Goal: Task Accomplishment & Management: Use online tool/utility

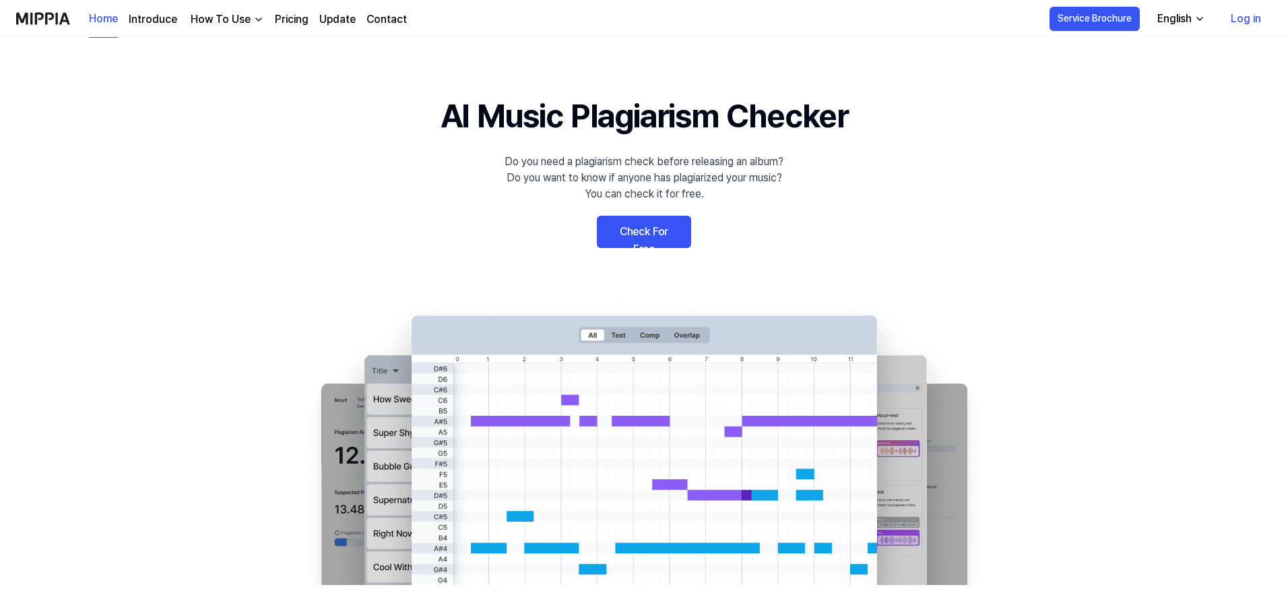
click at [635, 232] on link "Check For Free" at bounding box center [644, 232] width 94 height 32
click at [667, 236] on link "Check For Free" at bounding box center [644, 232] width 94 height 32
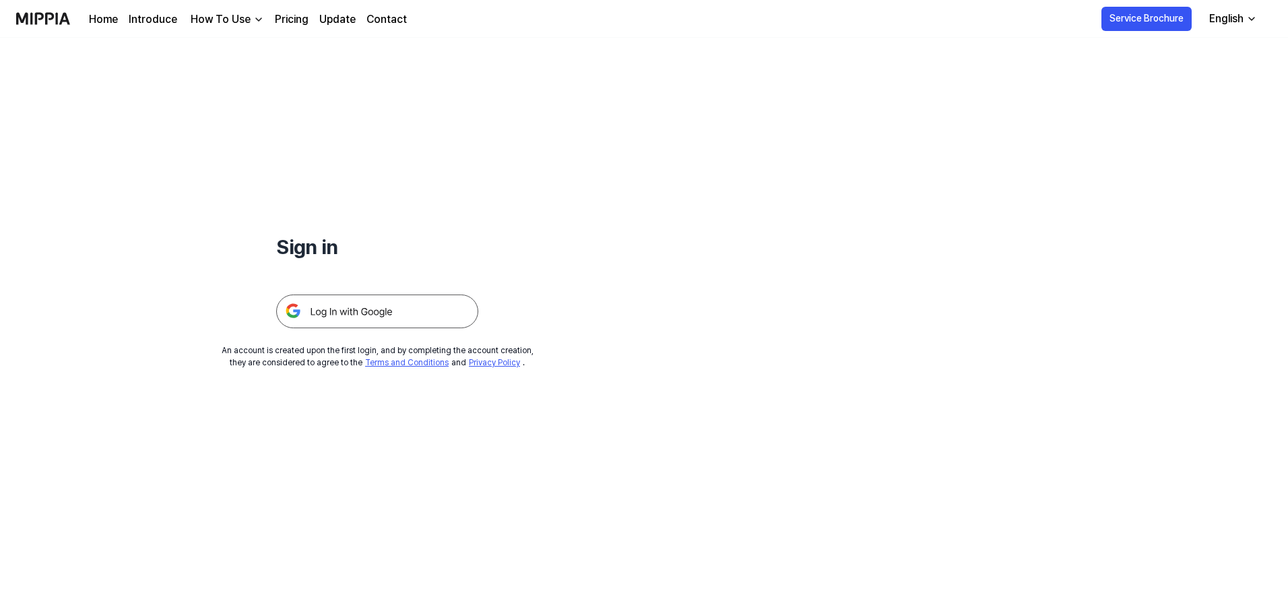
click at [414, 303] on img at bounding box center [377, 311] width 202 height 34
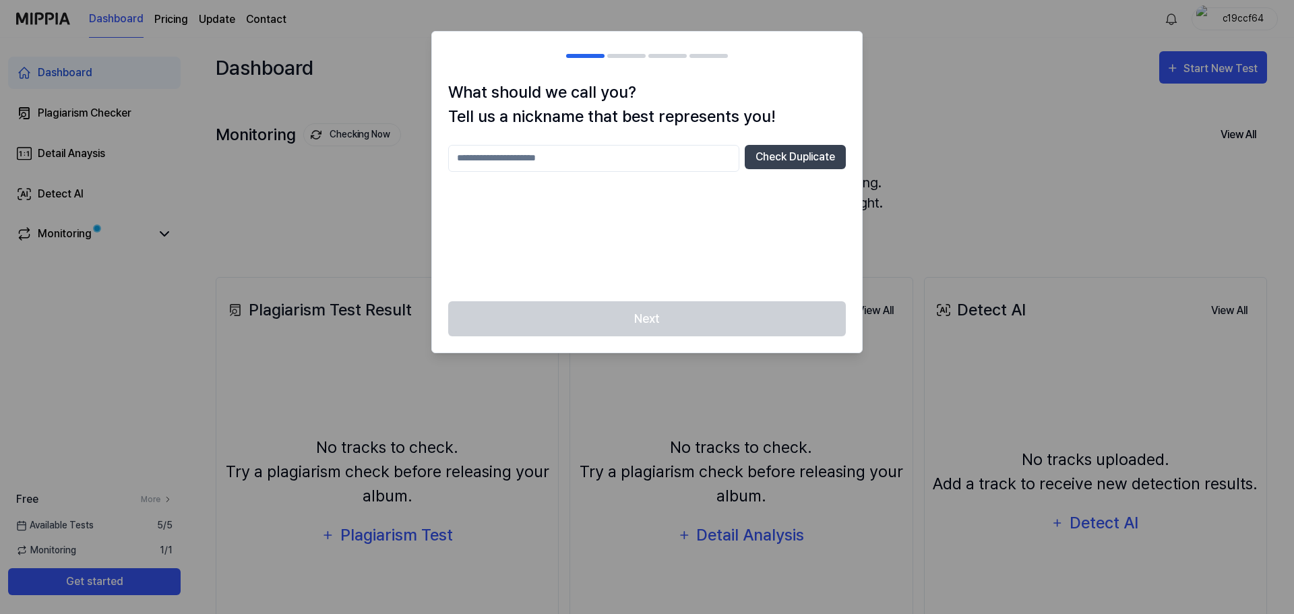
click at [679, 156] on input "text" at bounding box center [593, 158] width 291 height 27
type input "*********"
click at [795, 149] on button "Check Duplicate" at bounding box center [794, 157] width 101 height 24
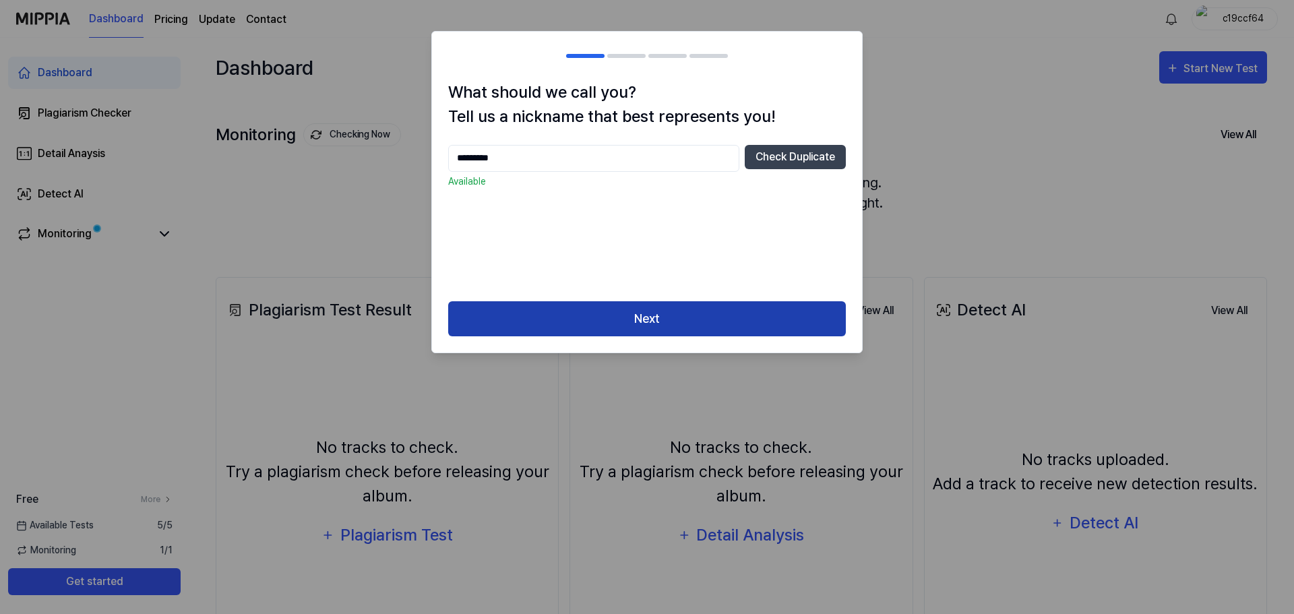
click at [639, 322] on button "Next" at bounding box center [647, 319] width 398 height 36
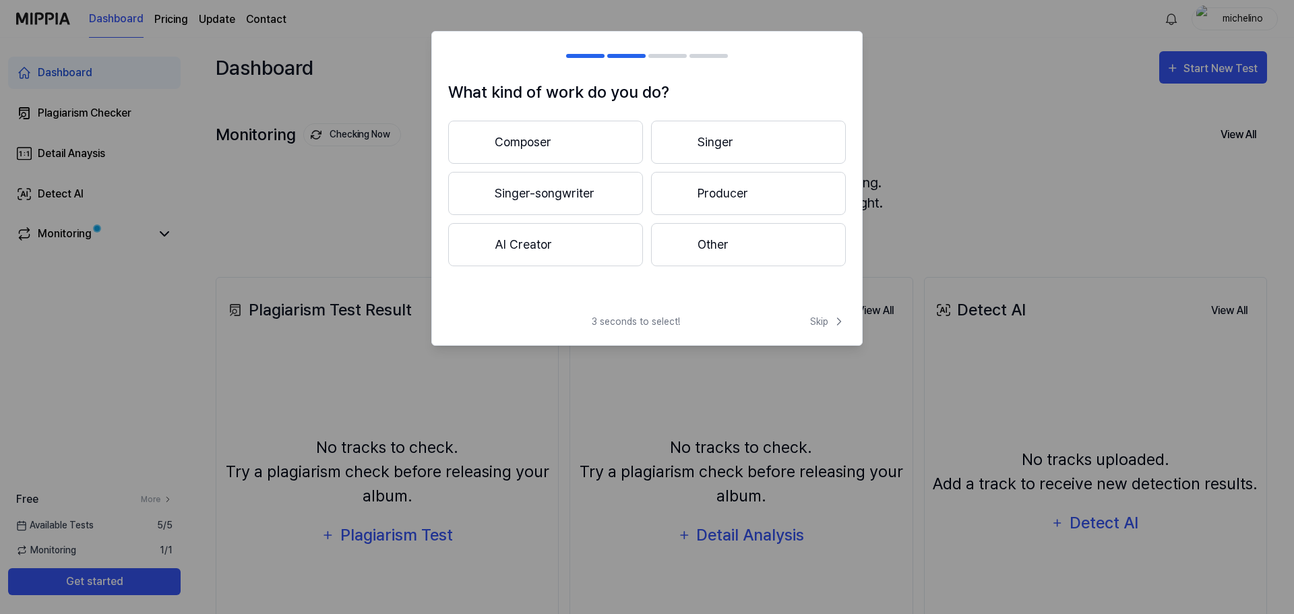
click at [693, 243] on button "Other" at bounding box center [748, 244] width 195 height 43
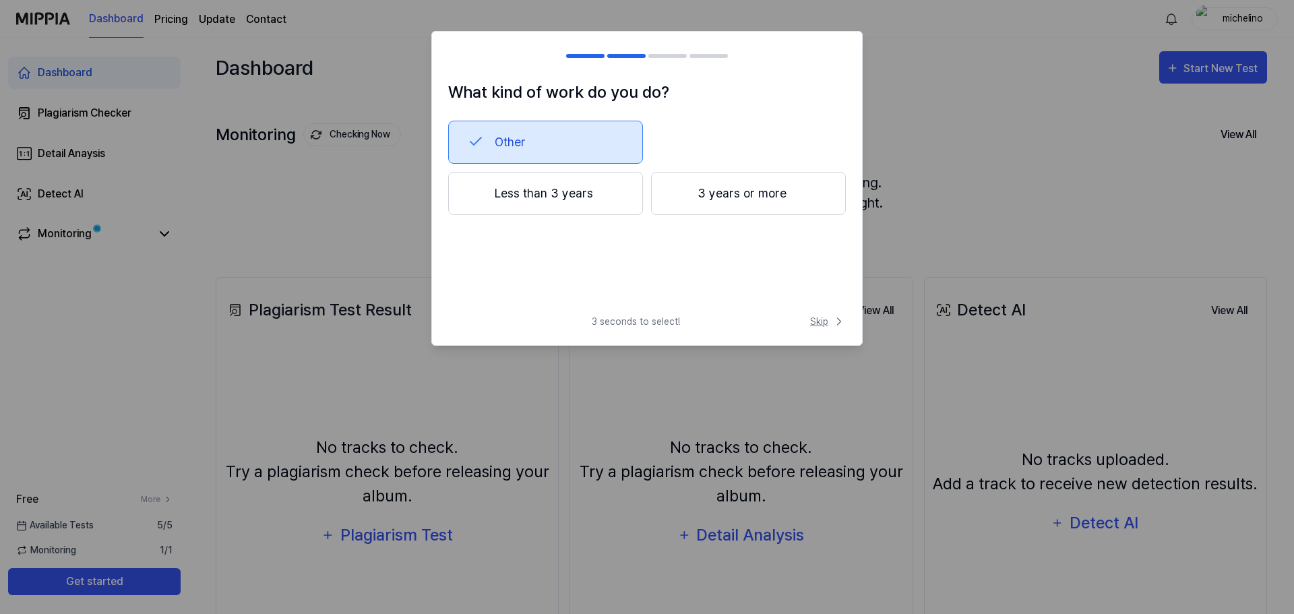
click at [819, 325] on span "Skip" at bounding box center [828, 322] width 36 height 14
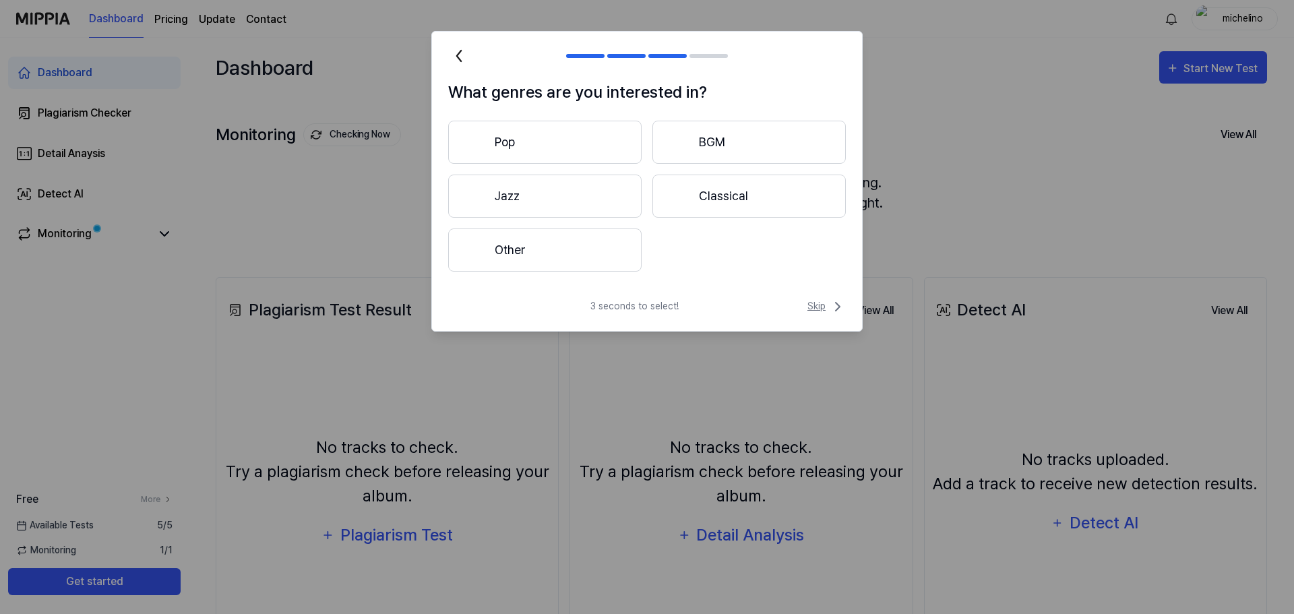
click at [819, 313] on span "Skip" at bounding box center [826, 306] width 38 height 16
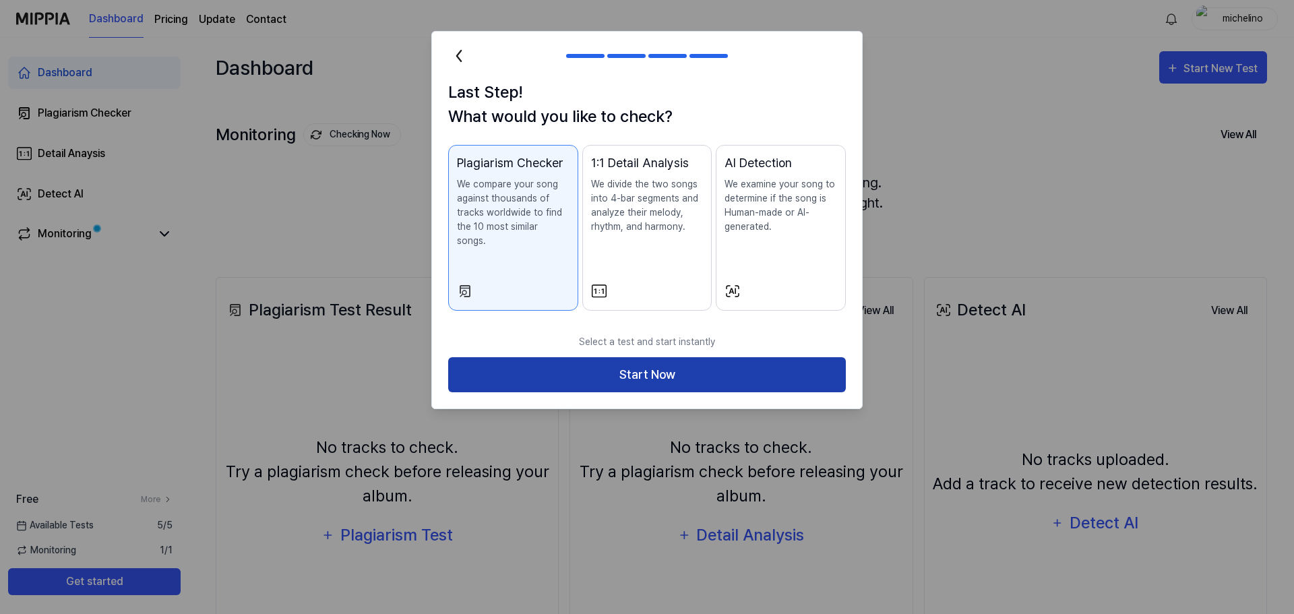
click at [806, 357] on button "Start Now" at bounding box center [647, 375] width 398 height 36
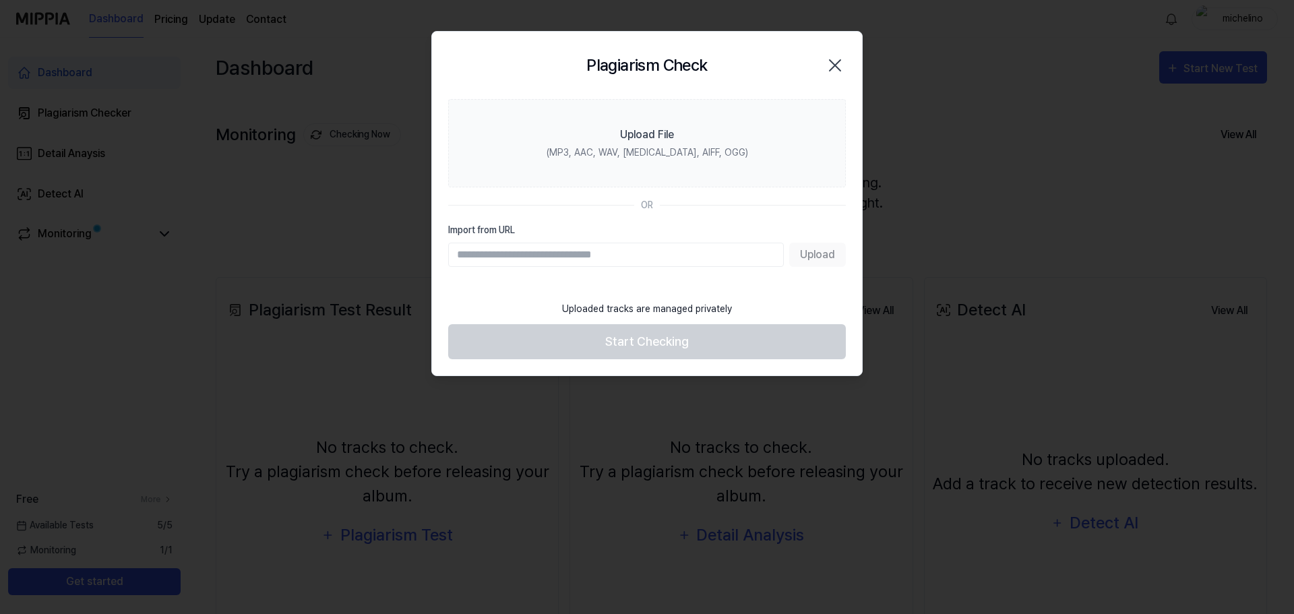
paste input "**********"
type input "**********"
click at [808, 253] on button "Upload" at bounding box center [817, 255] width 57 height 24
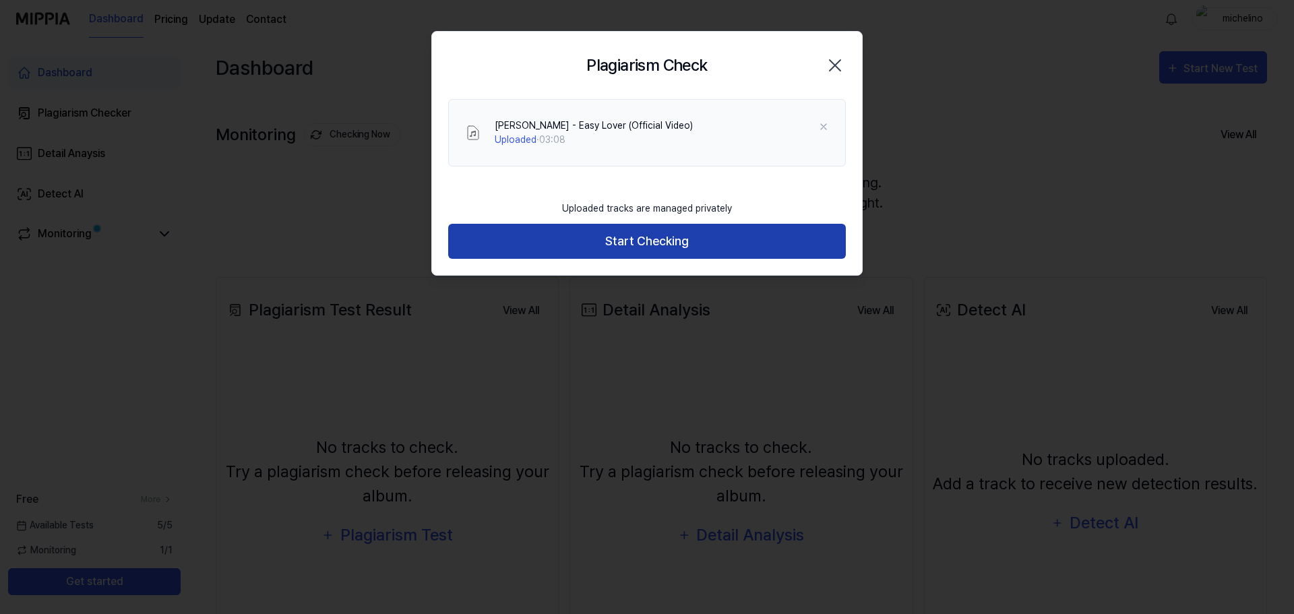
click at [758, 247] on button "Start Checking" at bounding box center [647, 242] width 398 height 36
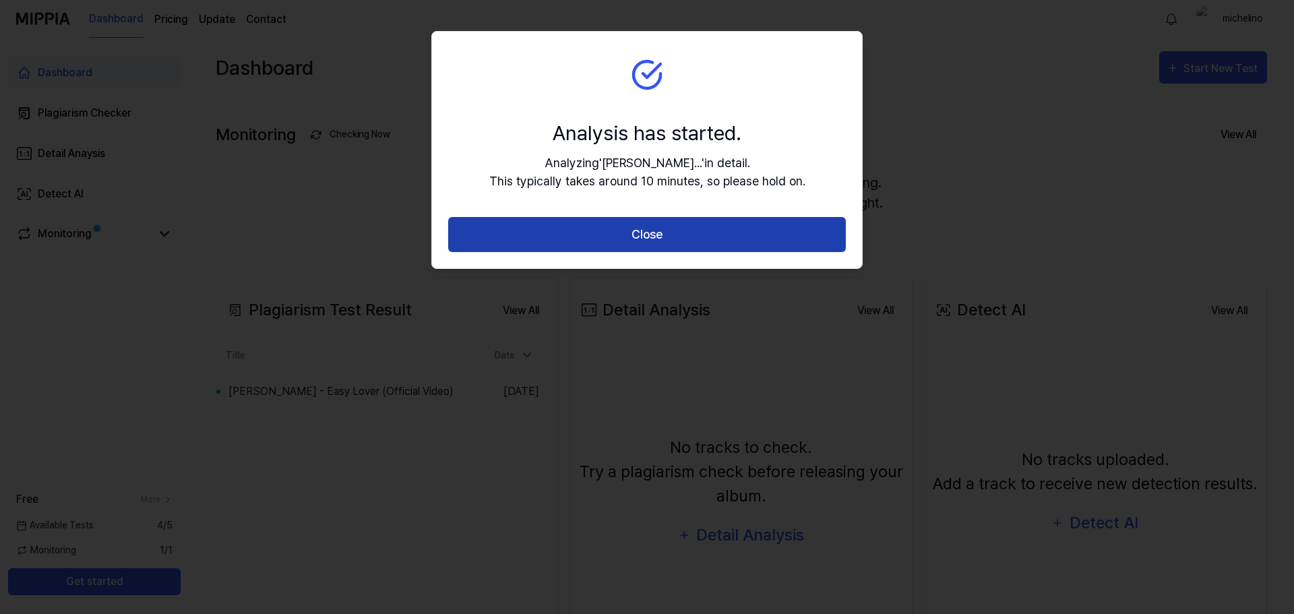
click at [657, 237] on button "Close" at bounding box center [647, 235] width 398 height 36
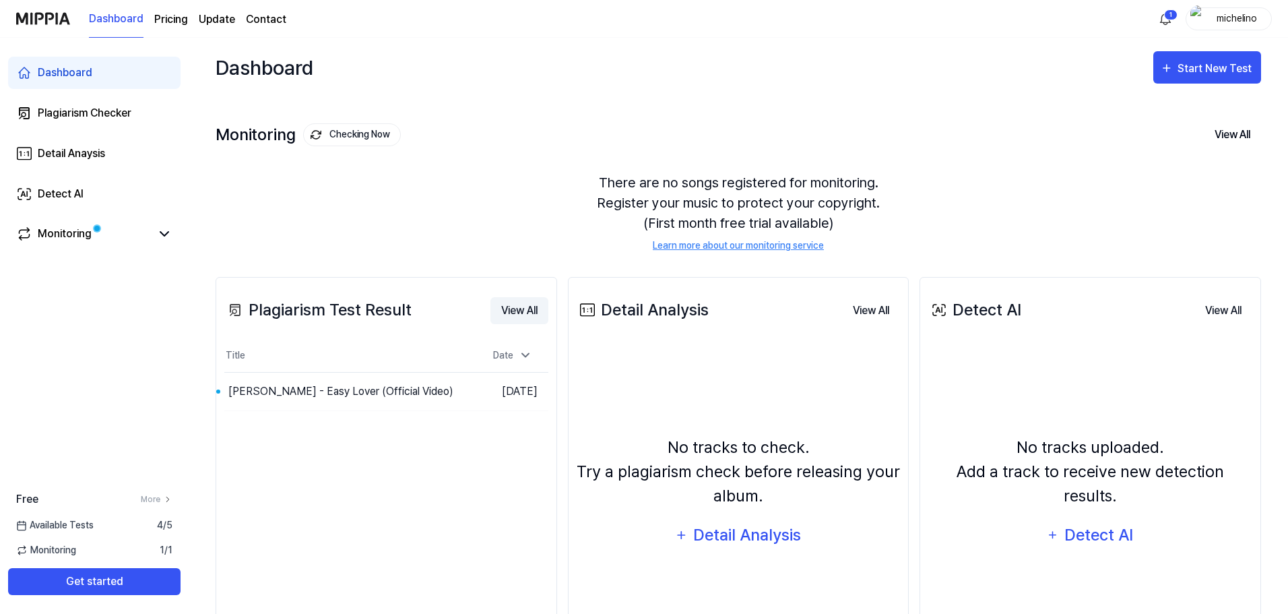
click at [510, 308] on button "View All" at bounding box center [519, 310] width 58 height 27
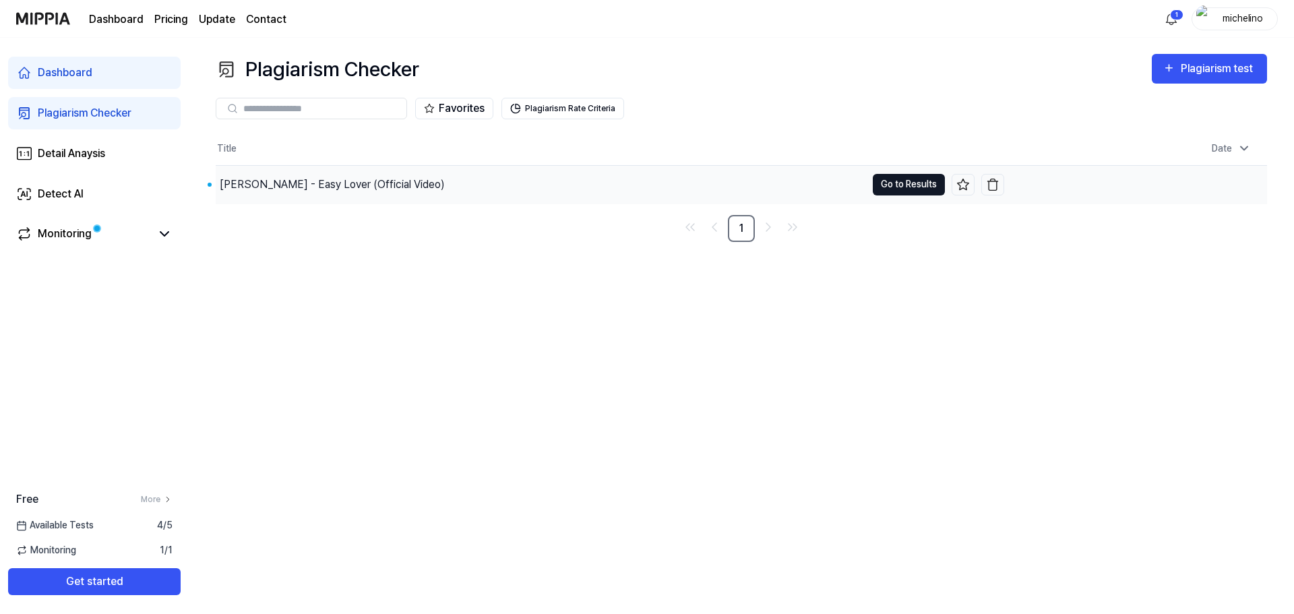
click at [916, 184] on button "Go to Results" at bounding box center [909, 185] width 72 height 22
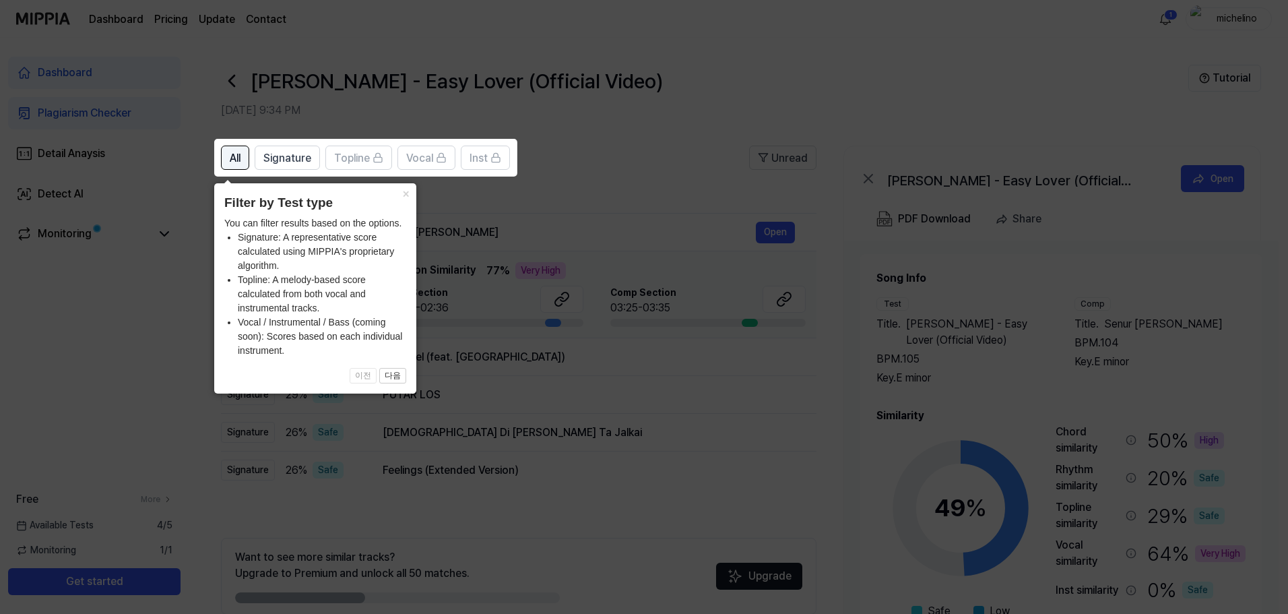
click at [232, 159] on span "All" at bounding box center [235, 158] width 11 height 16
click at [403, 194] on button "×" at bounding box center [406, 192] width 22 height 19
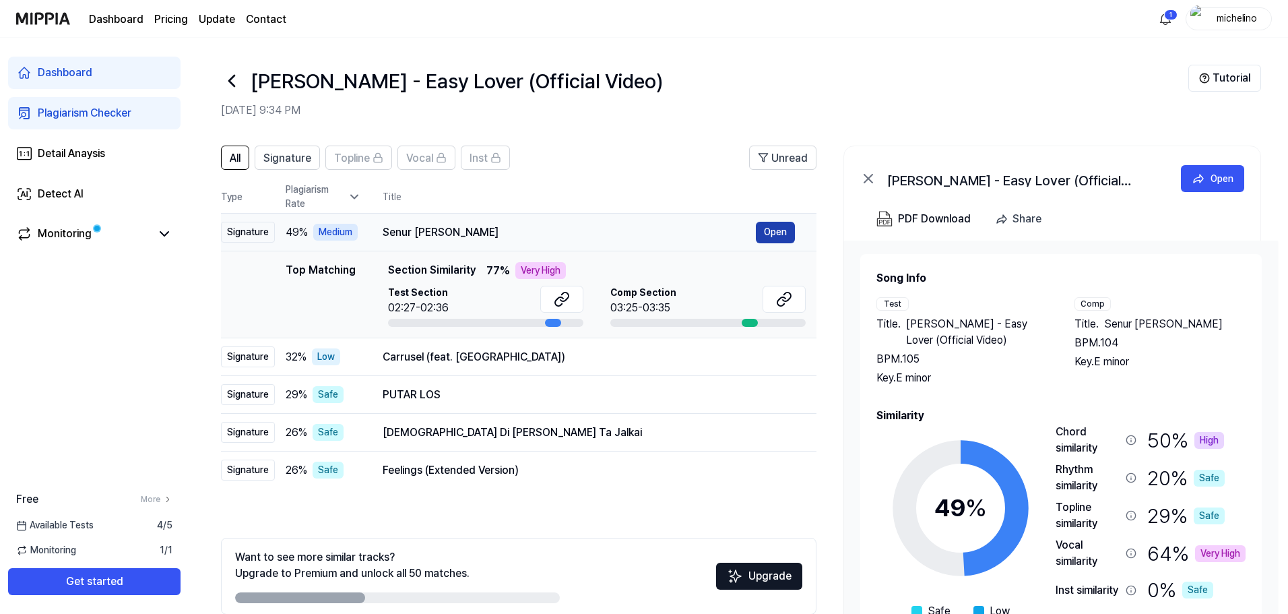
click at [775, 231] on button "Open" at bounding box center [775, 233] width 39 height 22
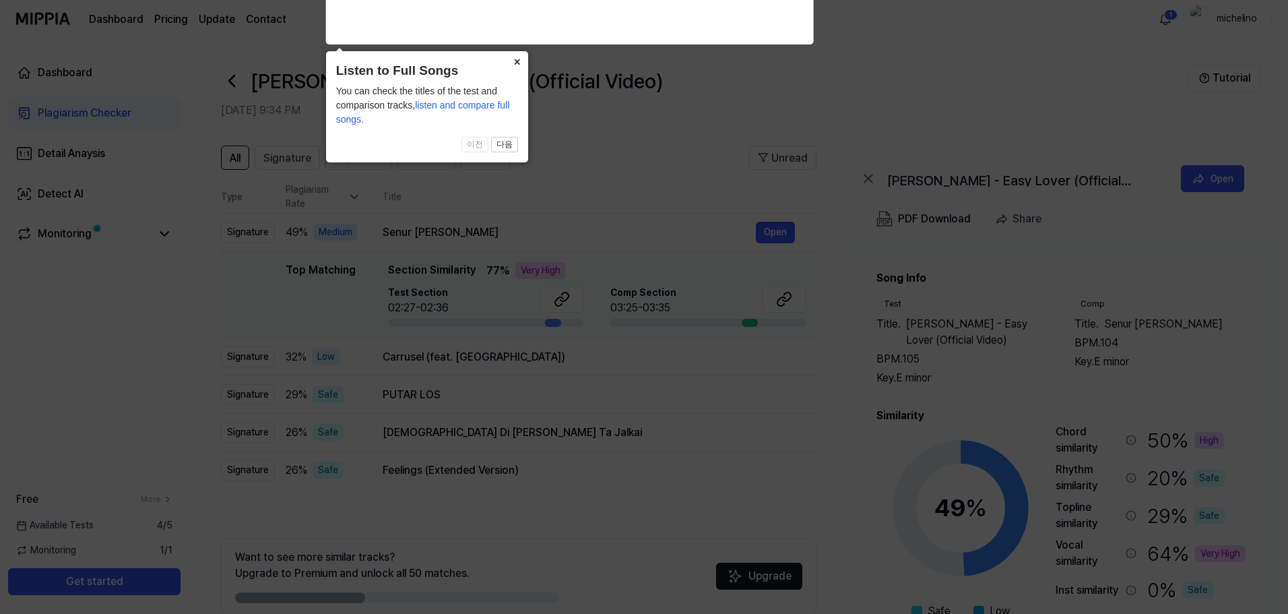
click at [521, 60] on button "×" at bounding box center [518, 60] width 22 height 19
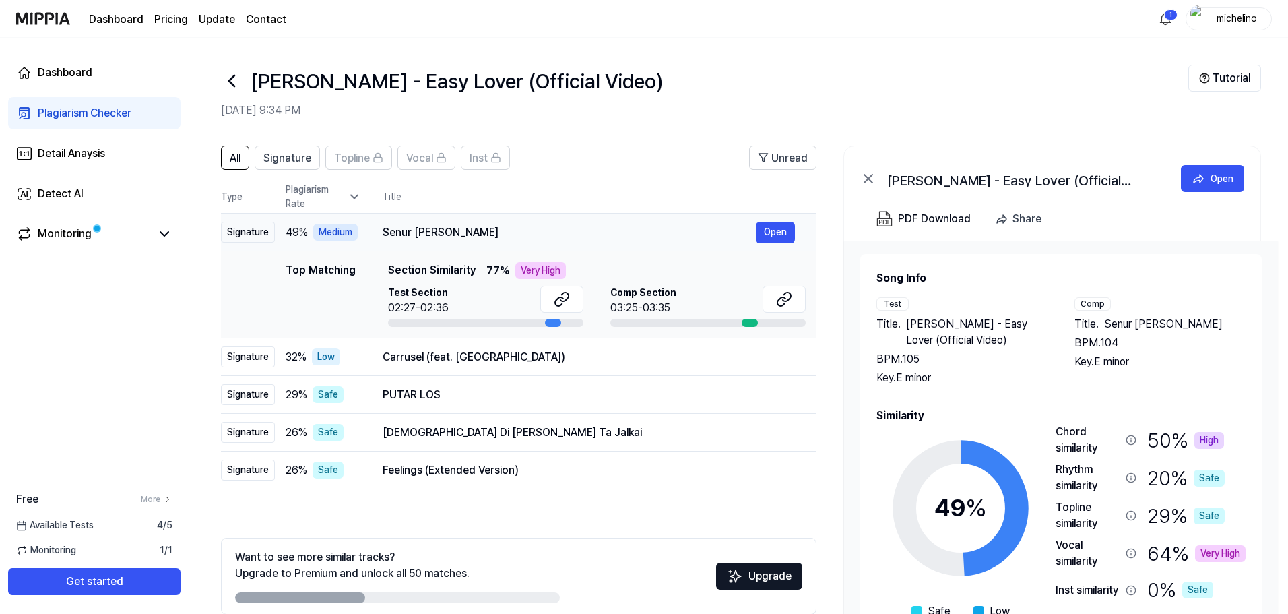
drag, startPoint x: 466, startPoint y: 231, endPoint x: 395, endPoint y: 239, distance: 70.5
click at [395, 239] on div "Senur Dan Kari" at bounding box center [569, 232] width 373 height 16
drag, startPoint x: 466, startPoint y: 236, endPoint x: 425, endPoint y: 234, distance: 40.5
click at [429, 234] on div "Senur Dan Kari" at bounding box center [569, 232] width 373 height 16
drag, startPoint x: 383, startPoint y: 232, endPoint x: 456, endPoint y: 225, distance: 73.1
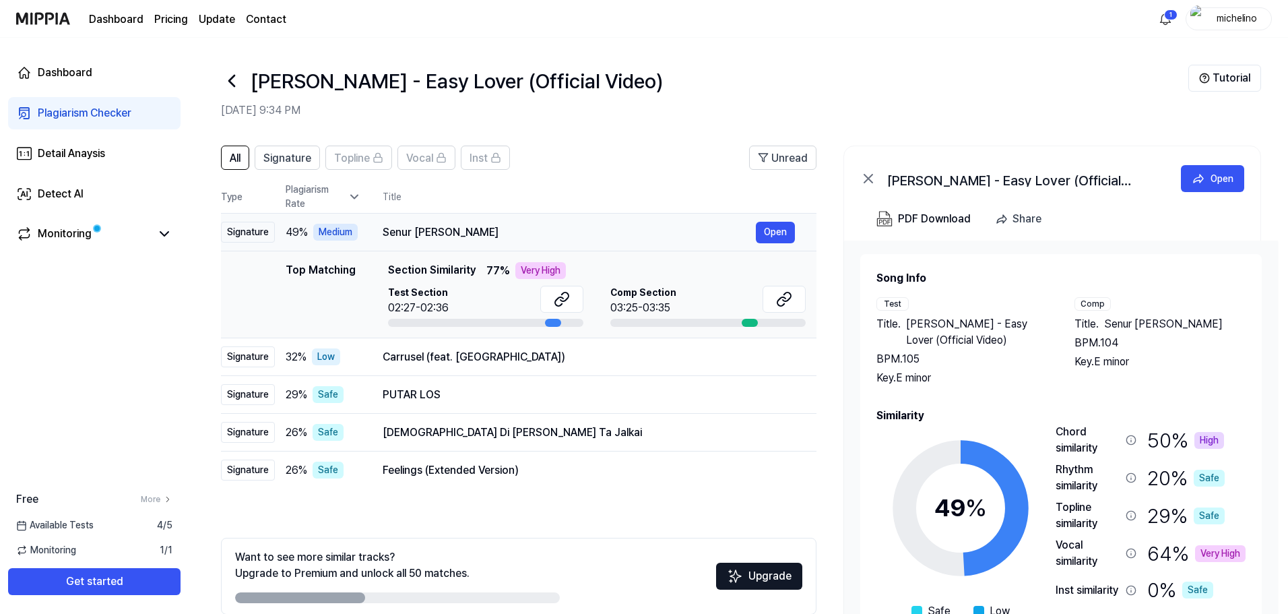
click at [456, 225] on div "Senur Dan Kari" at bounding box center [569, 232] width 373 height 16
click at [421, 232] on div "Senur Dan Kari" at bounding box center [569, 232] width 373 height 16
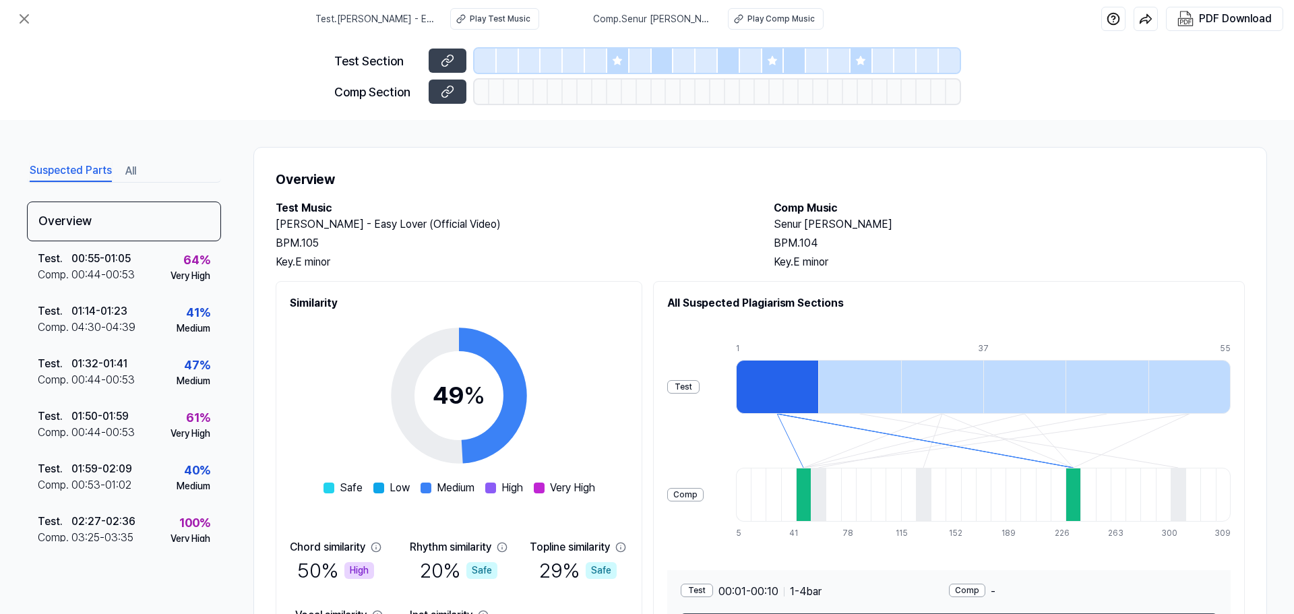
scroll to position [103, 0]
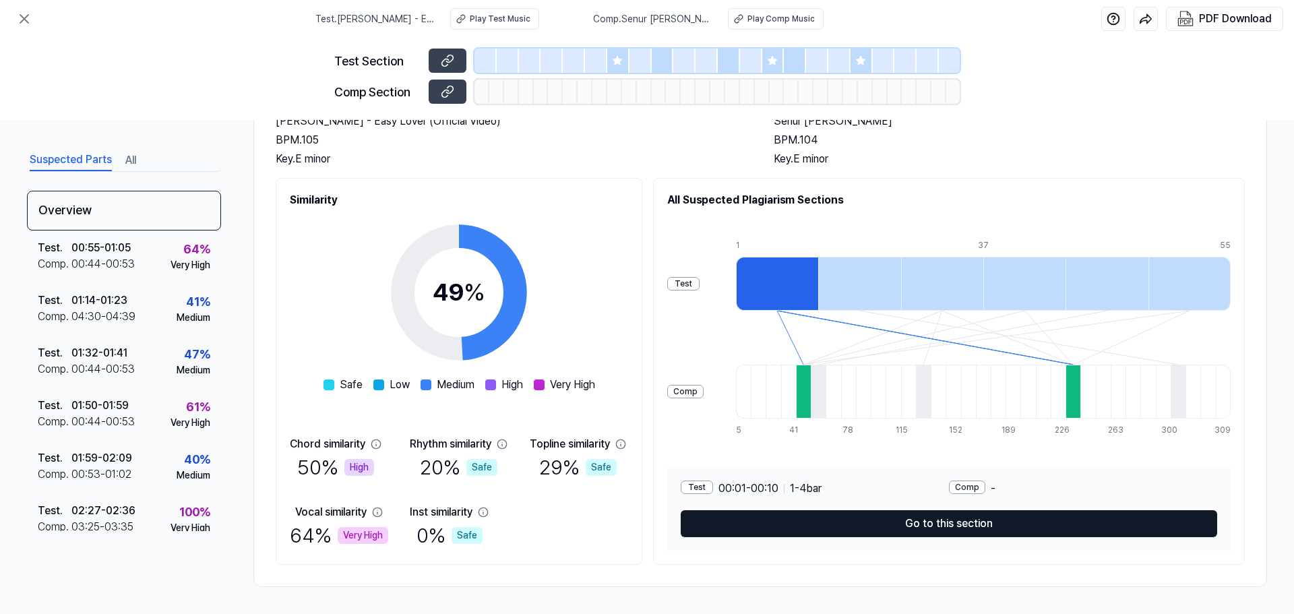
click at [860, 522] on button "Go to this section" at bounding box center [948, 523] width 536 height 27
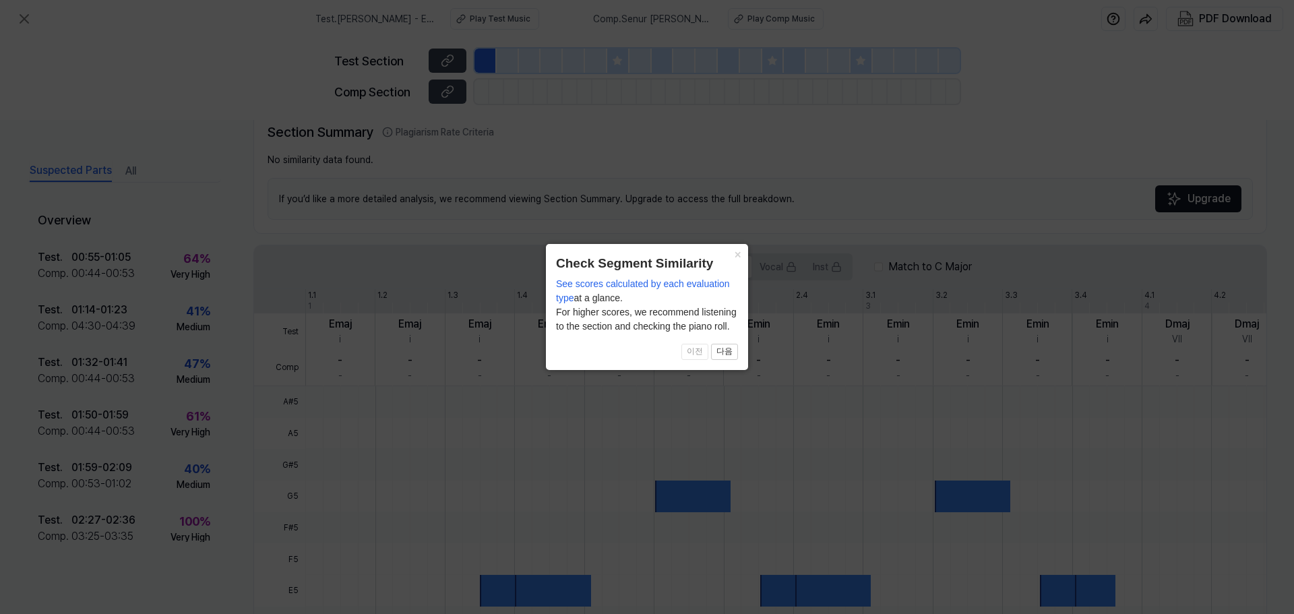
scroll to position [280, 0]
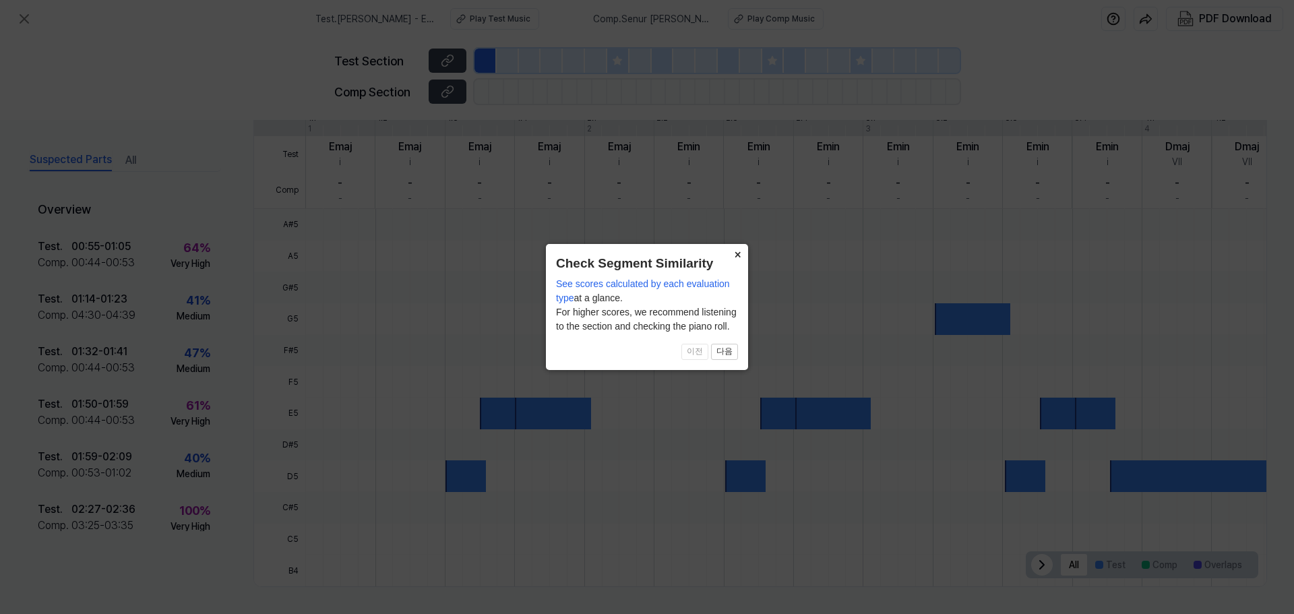
click at [740, 250] on button "×" at bounding box center [737, 253] width 22 height 19
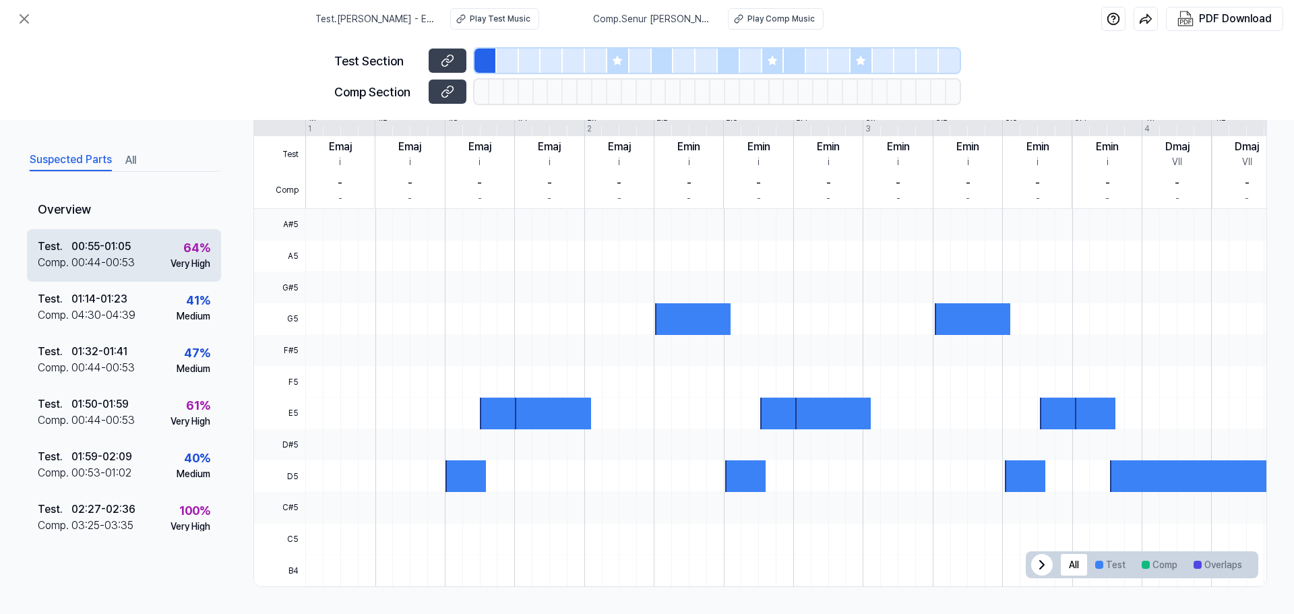
click at [147, 263] on div "Test . 00:55 - 01:05 Comp . 00:44 - 00:53 64 % Very High" at bounding box center [124, 255] width 194 height 53
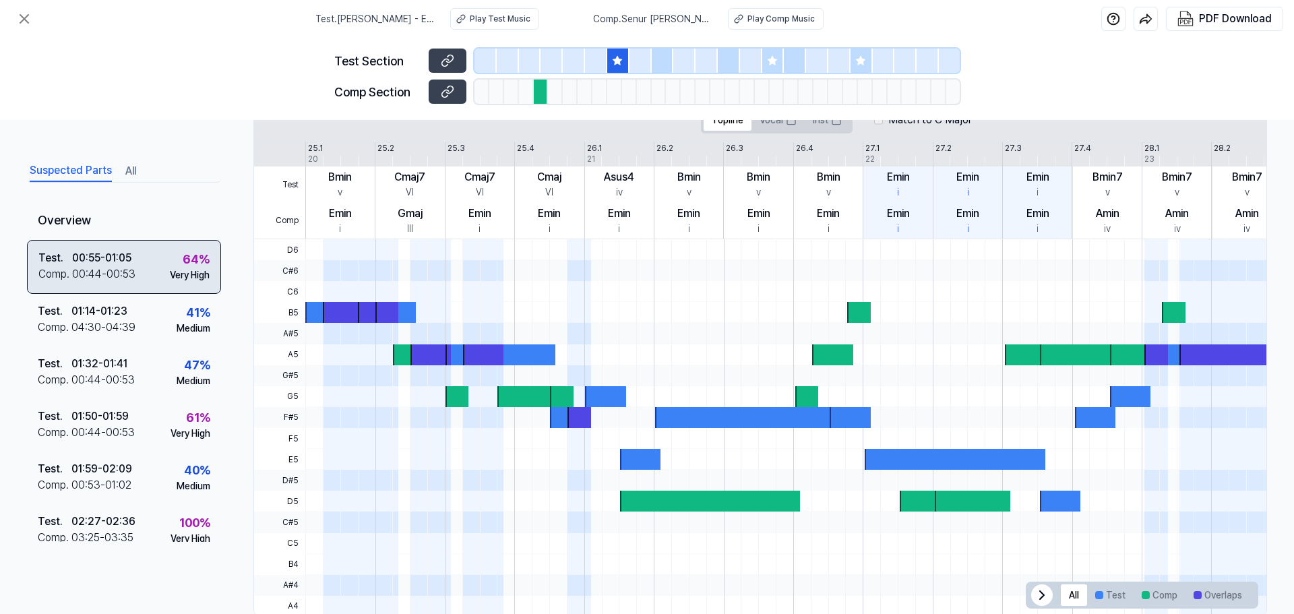
scroll to position [311, 0]
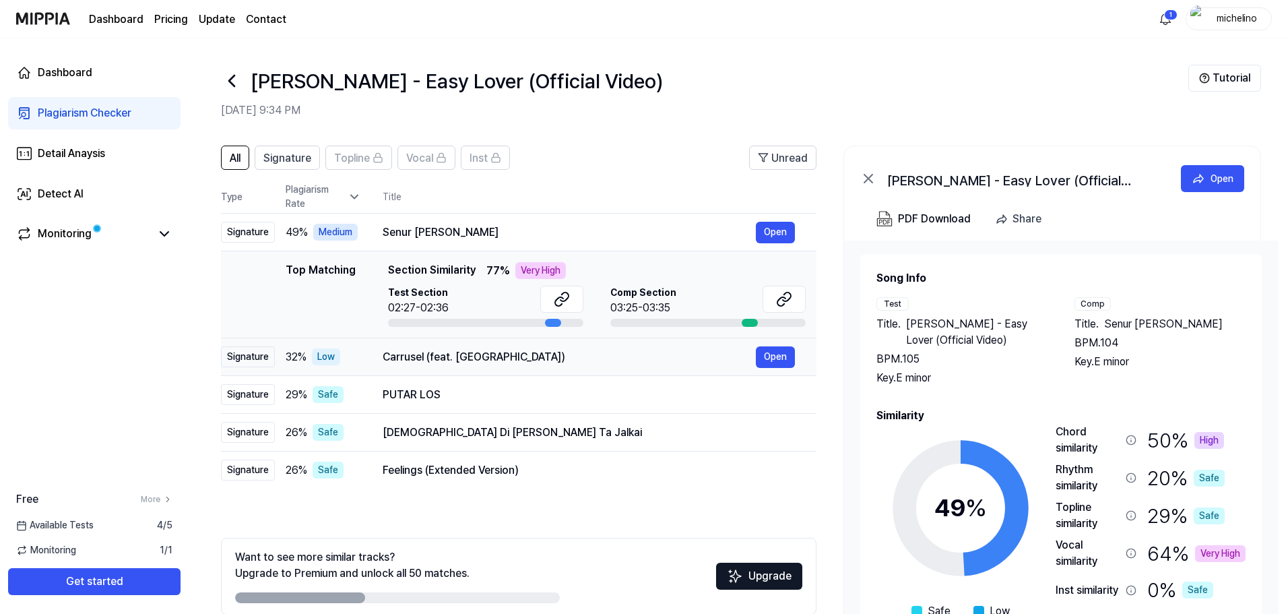
click at [463, 364] on div "Carrusel (feat. Thuglack)" at bounding box center [569, 357] width 373 height 16
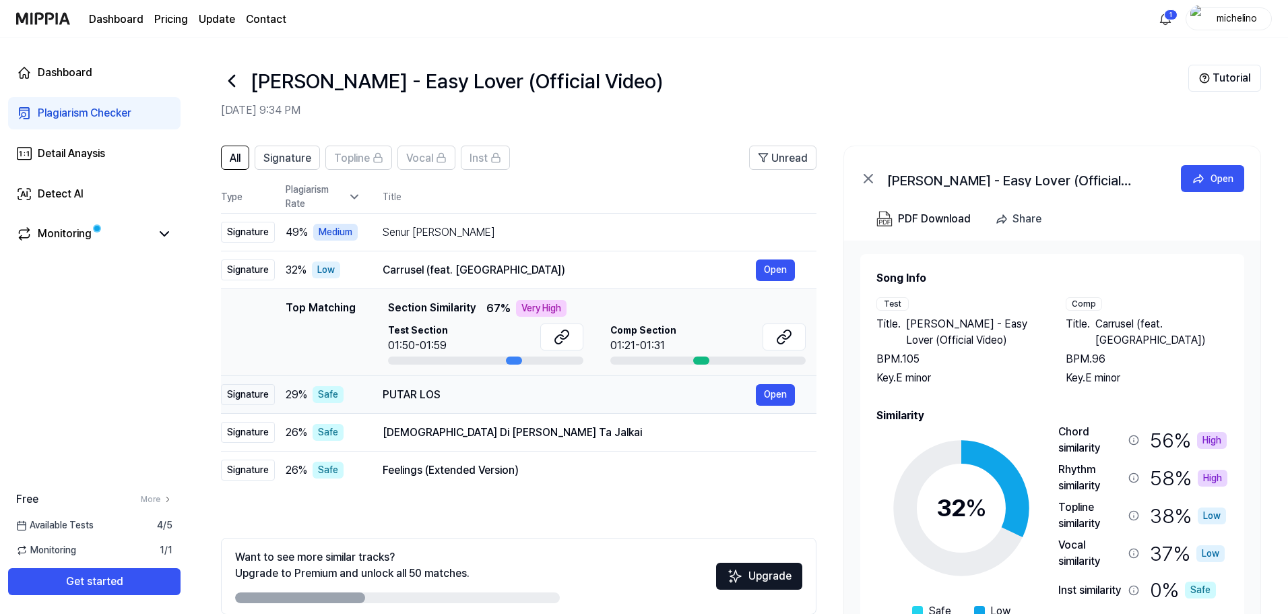
click at [459, 401] on div "PUTAR LOS" at bounding box center [569, 395] width 373 height 16
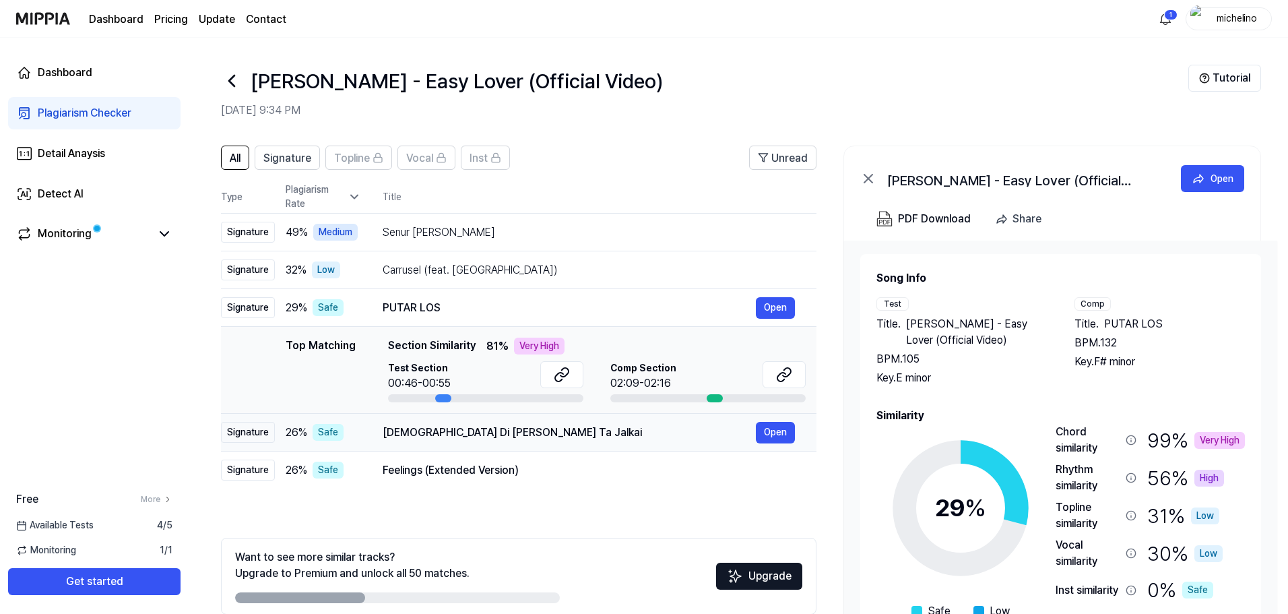
click at [488, 429] on div "Sikh Di Karam Margi Ta Jalkai" at bounding box center [569, 432] width 373 height 16
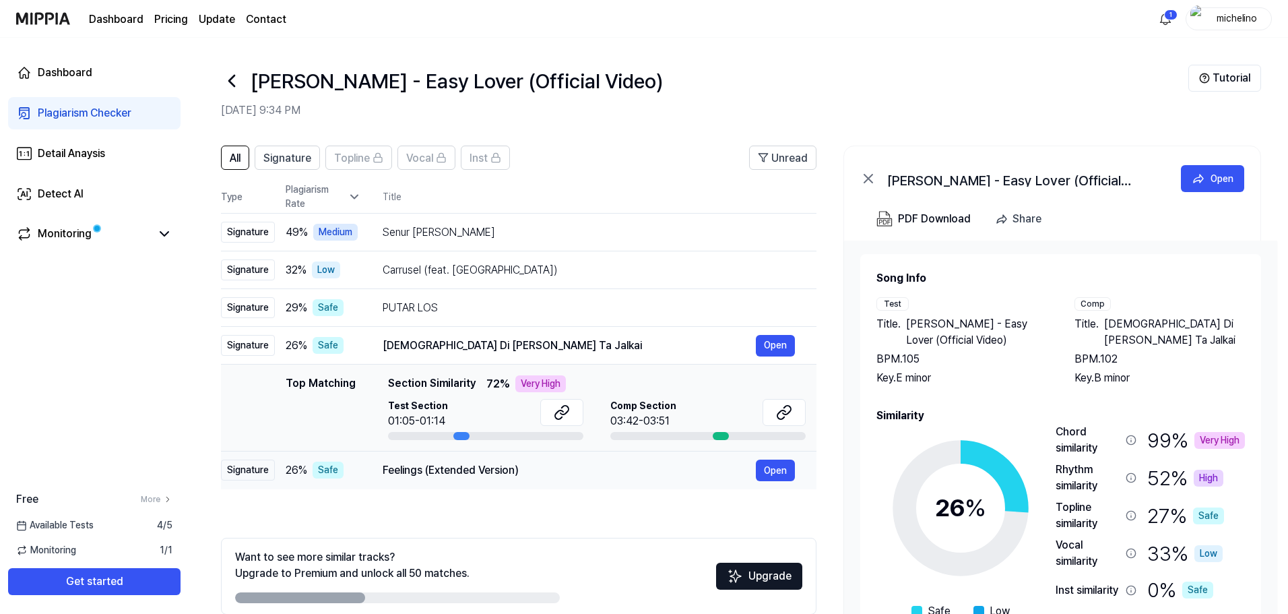
click at [420, 471] on div "Feelings (Extended Version)" at bounding box center [569, 470] width 373 height 16
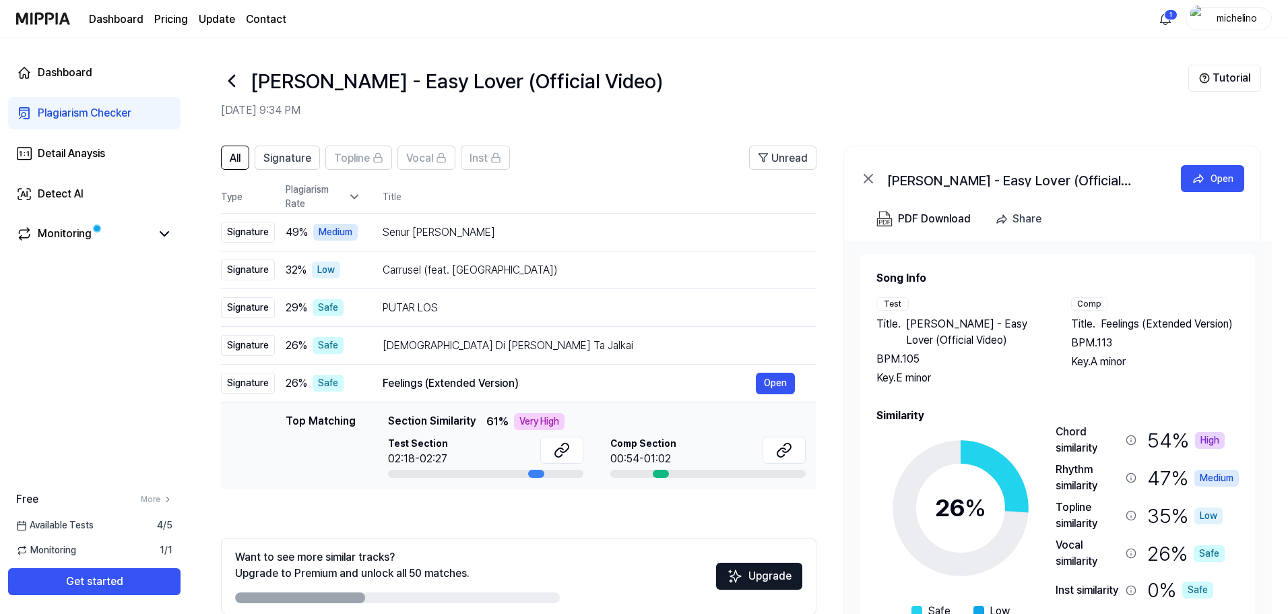
click at [656, 471] on div at bounding box center [661, 474] width 16 height 8
click at [778, 380] on button "Open" at bounding box center [775, 384] width 39 height 22
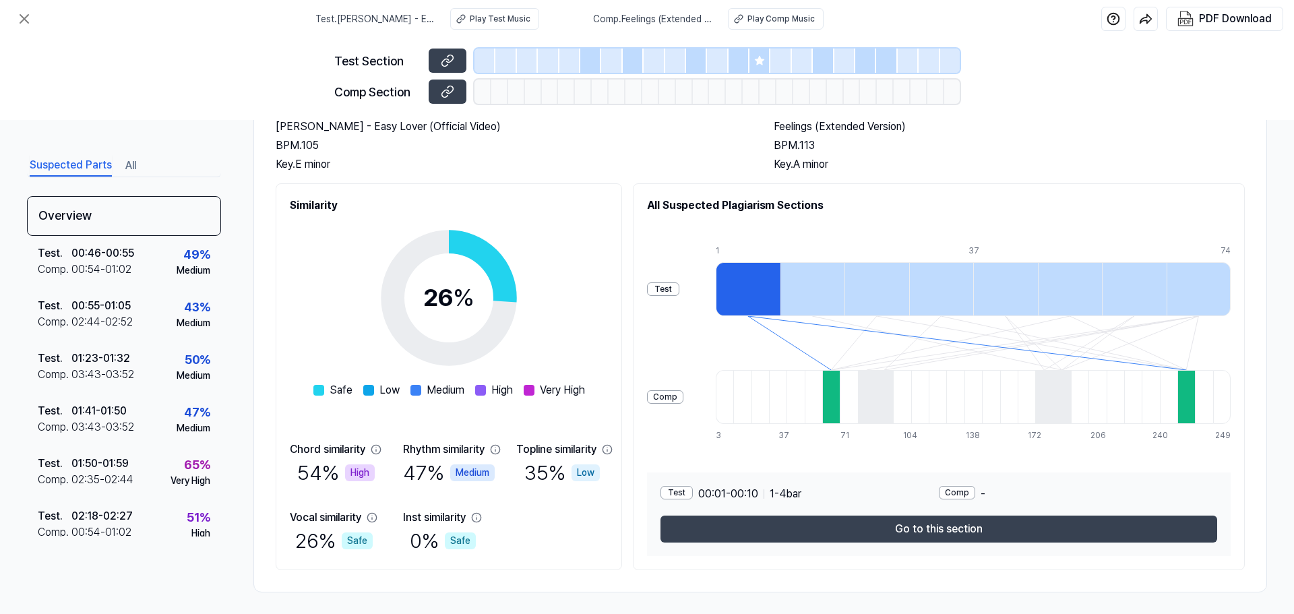
scroll to position [103, 0]
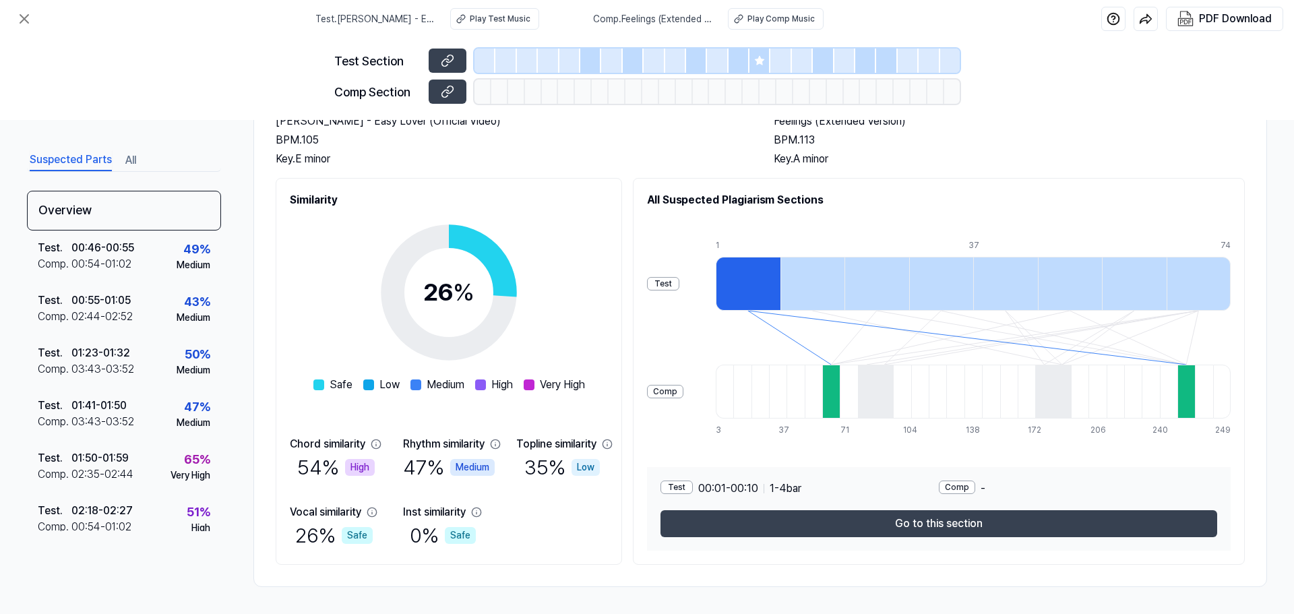
click at [839, 408] on div at bounding box center [831, 391] width 18 height 54
click at [839, 407] on div at bounding box center [831, 391] width 18 height 54
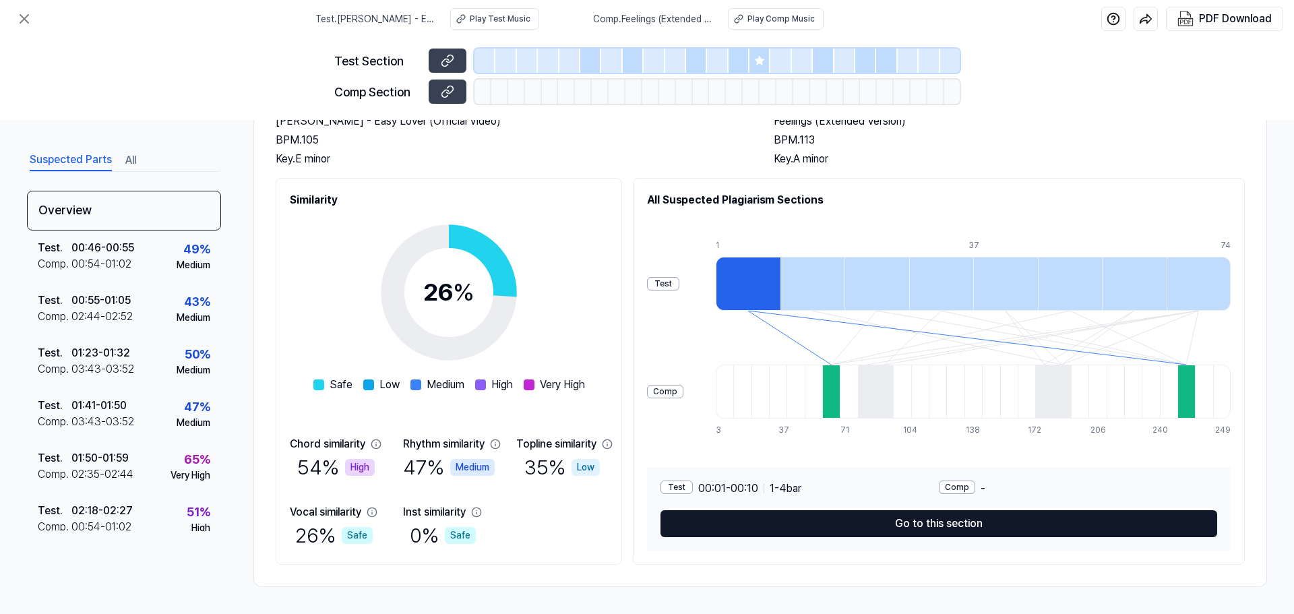
click at [817, 526] on button "Go to this section" at bounding box center [938, 523] width 557 height 27
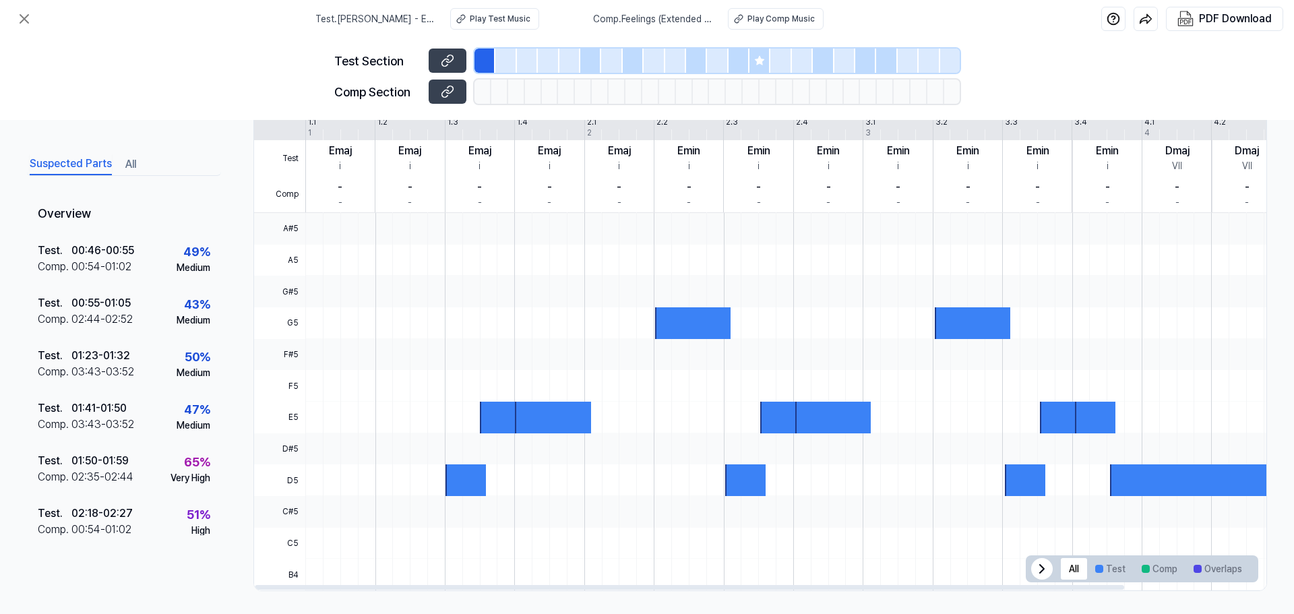
scroll to position [280, 0]
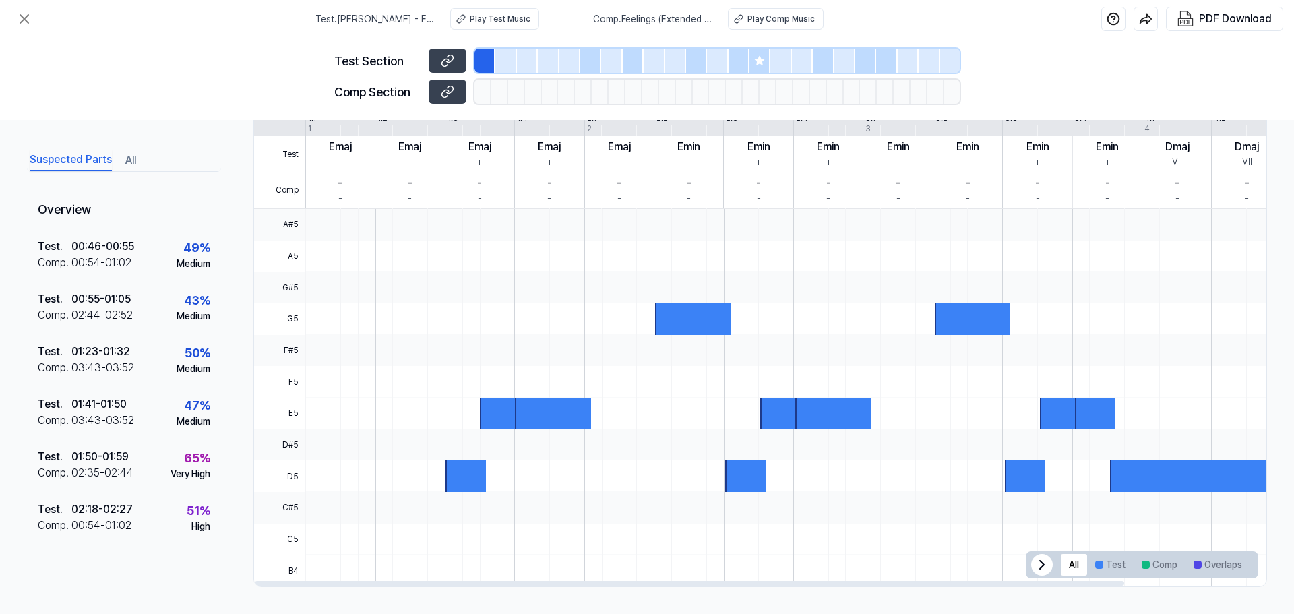
click at [689, 314] on div at bounding box center [692, 319] width 75 height 32
click at [1149, 567] on button "Comp" at bounding box center [1159, 565] width 52 height 22
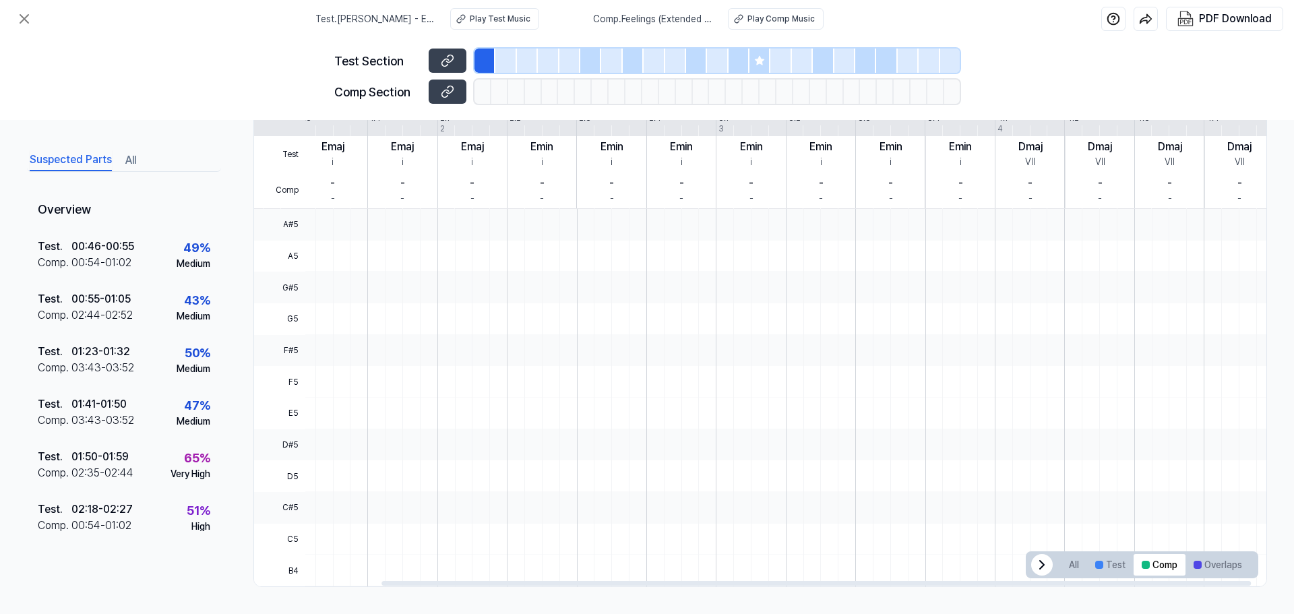
scroll to position [0, 158]
drag, startPoint x: 1048, startPoint y: 582, endPoint x: 1203, endPoint y: 585, distance: 154.3
click at [1203, 585] on div at bounding box center [825, 583] width 869 height 5
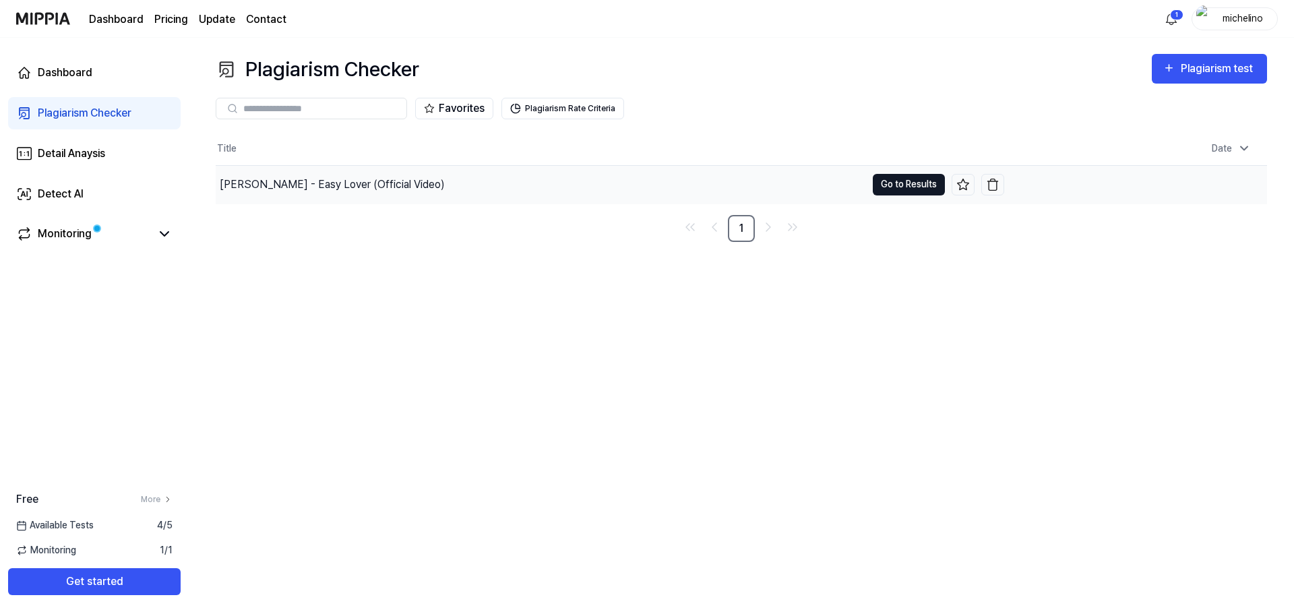
click at [894, 188] on button "Go to Results" at bounding box center [909, 185] width 72 height 22
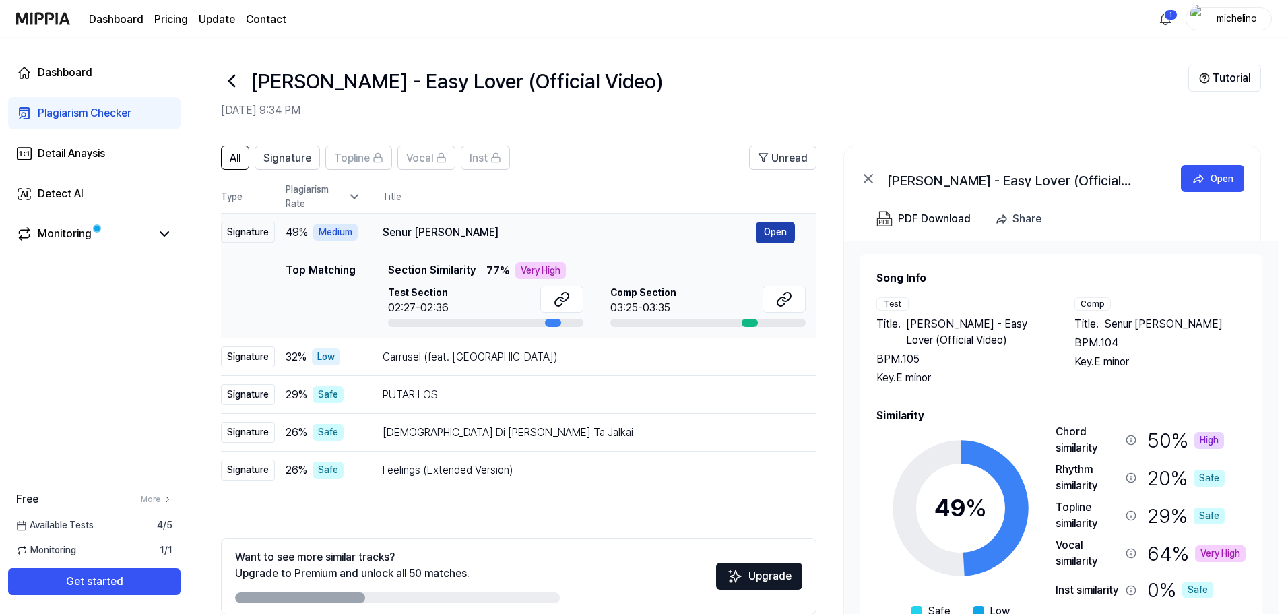
click at [769, 232] on button "Open" at bounding box center [775, 233] width 39 height 22
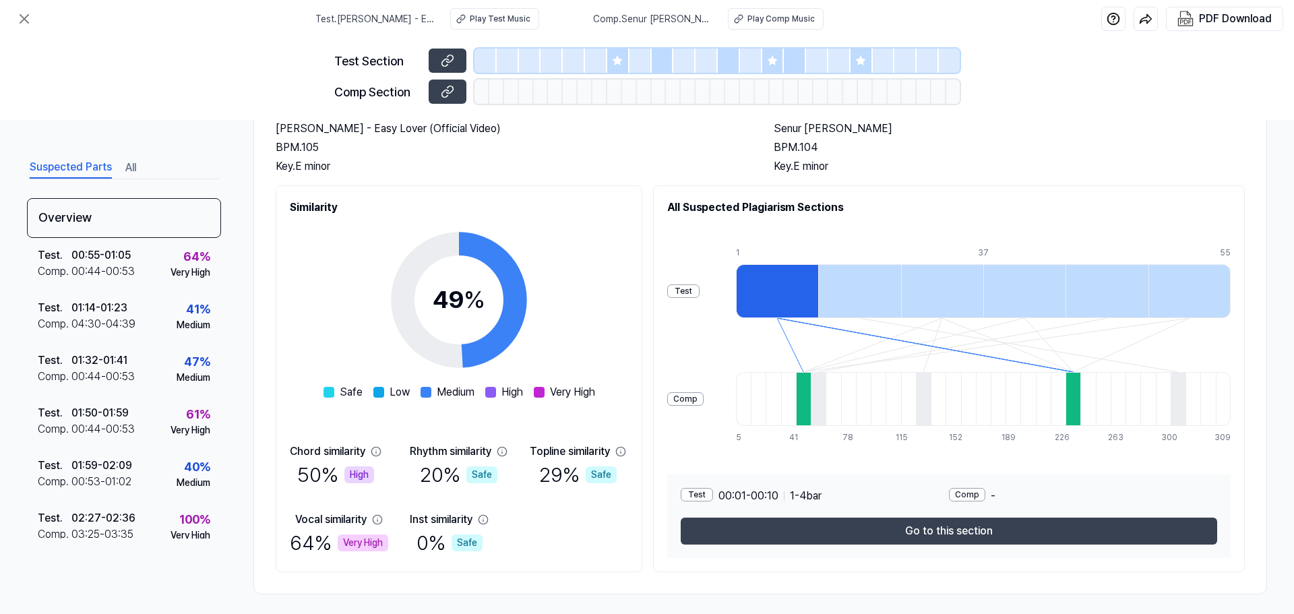
scroll to position [103, 0]
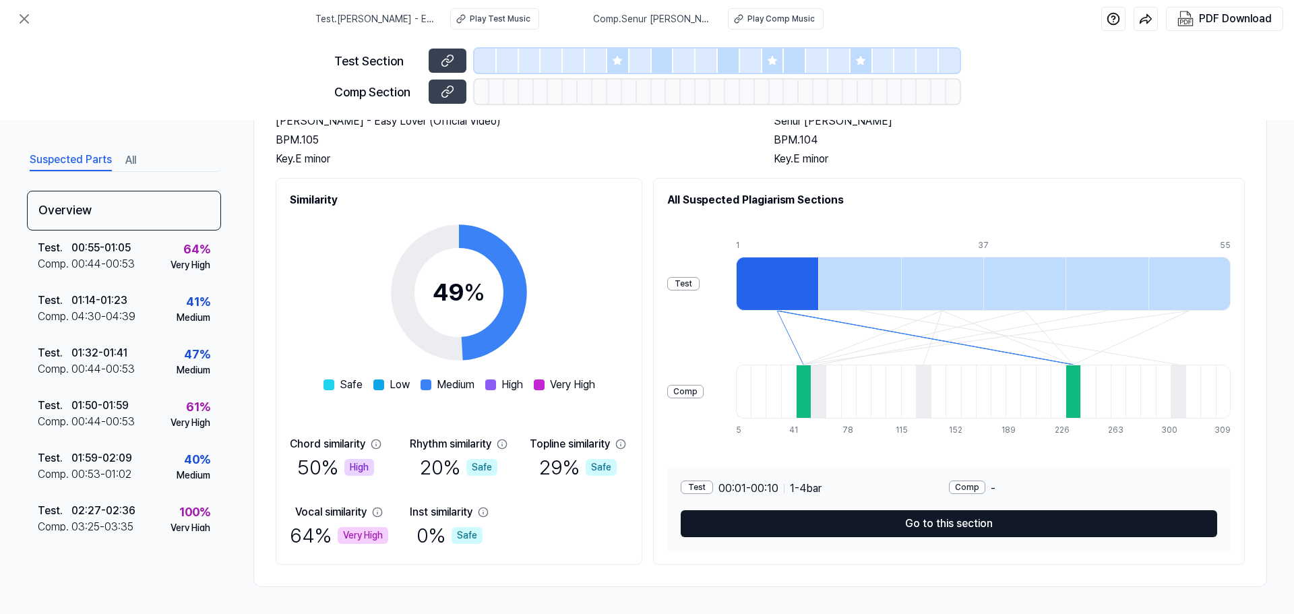
click at [951, 524] on button "Go to this section" at bounding box center [948, 523] width 536 height 27
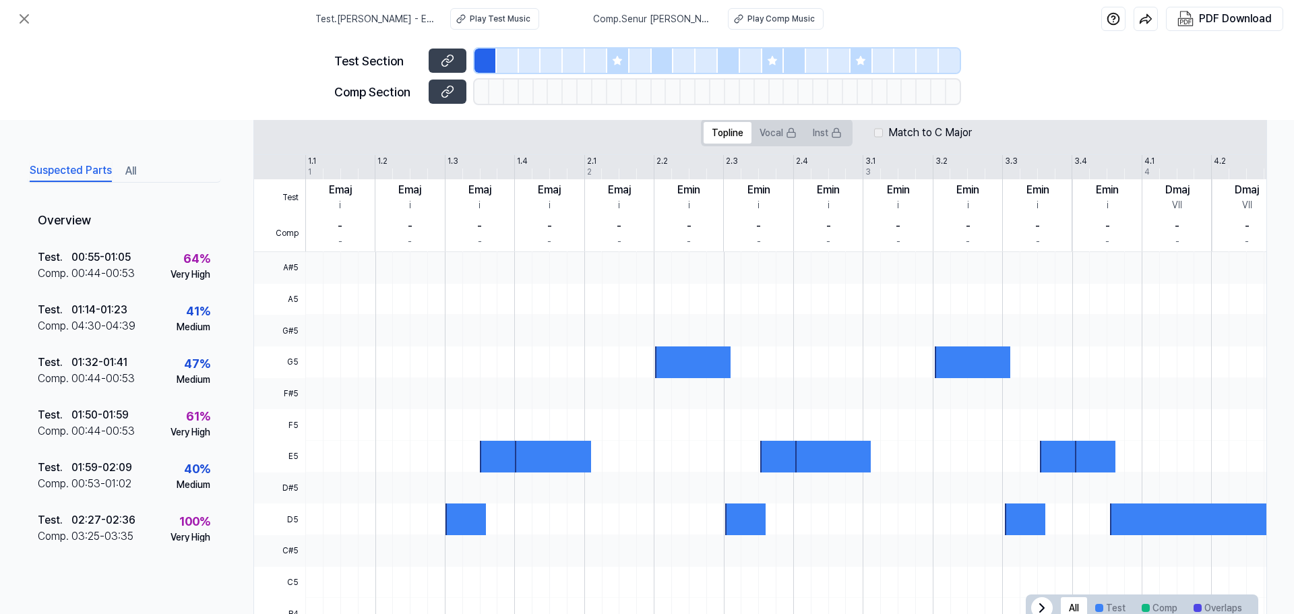
scroll to position [280, 0]
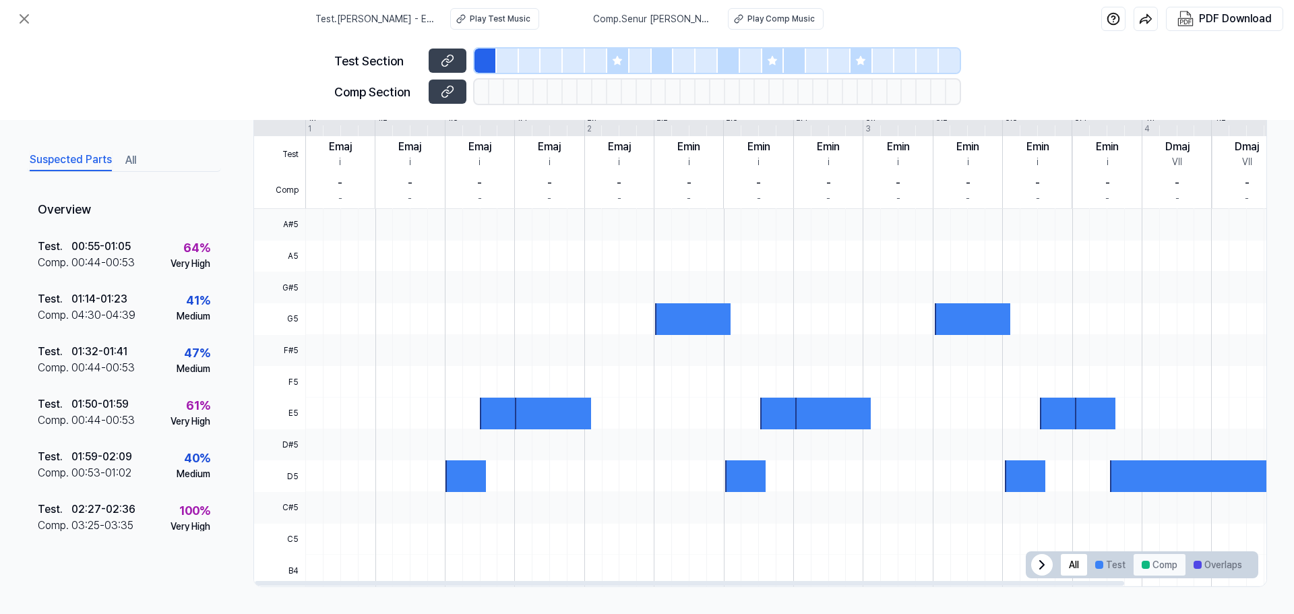
click at [1134, 563] on button "Comp" at bounding box center [1159, 565] width 52 height 22
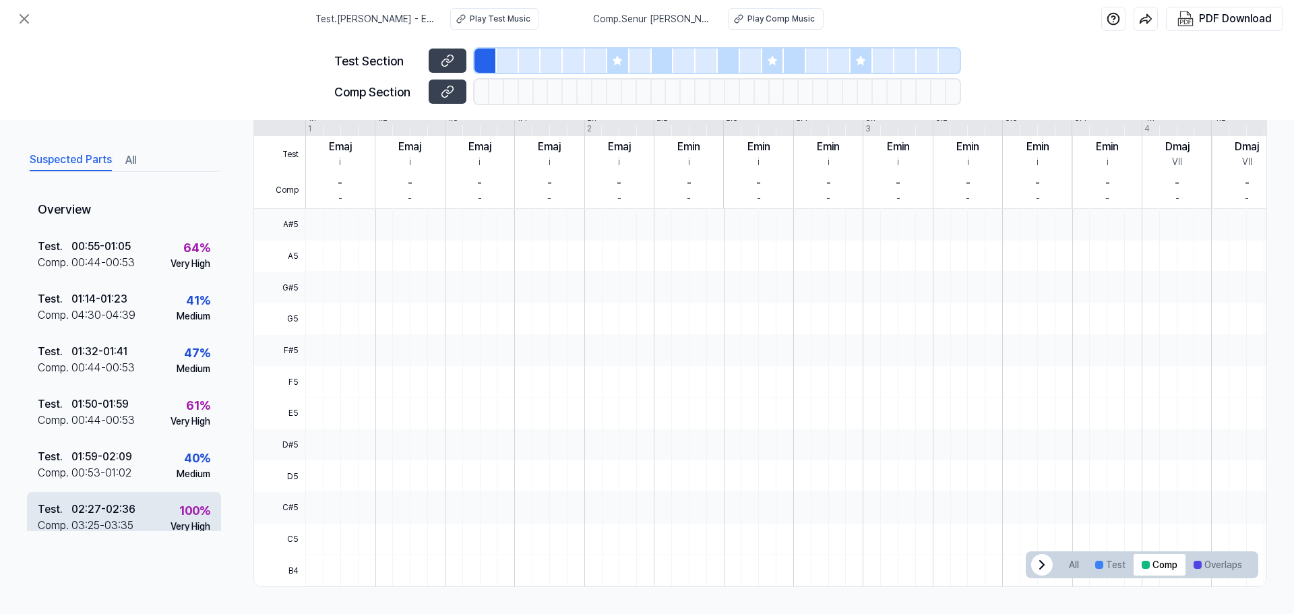
click at [94, 515] on div "02:27 - 02:36" at bounding box center [103, 509] width 64 height 16
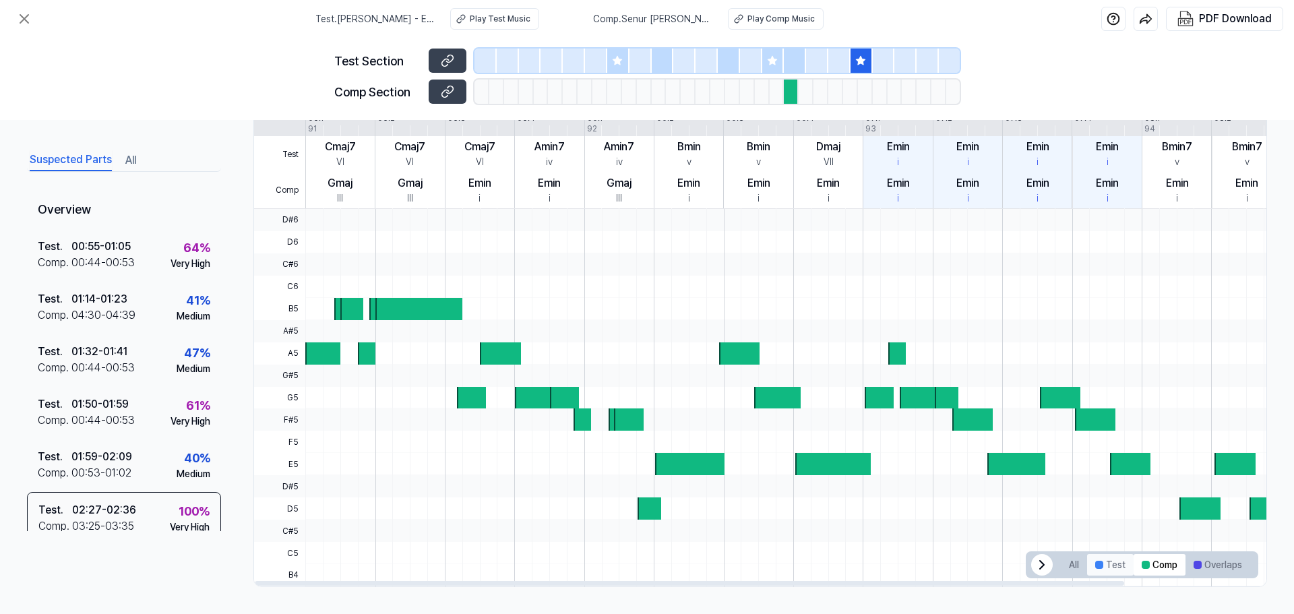
click at [1106, 570] on button "Test" at bounding box center [1110, 565] width 46 height 22
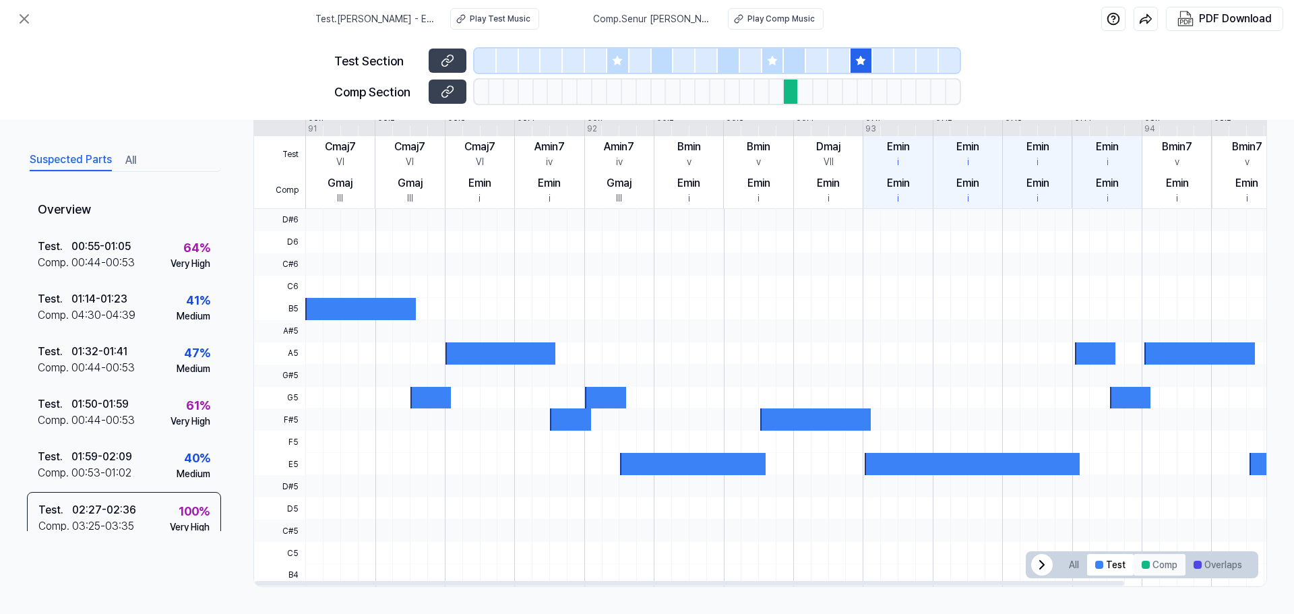
click at [1145, 563] on button "Comp" at bounding box center [1159, 565] width 52 height 22
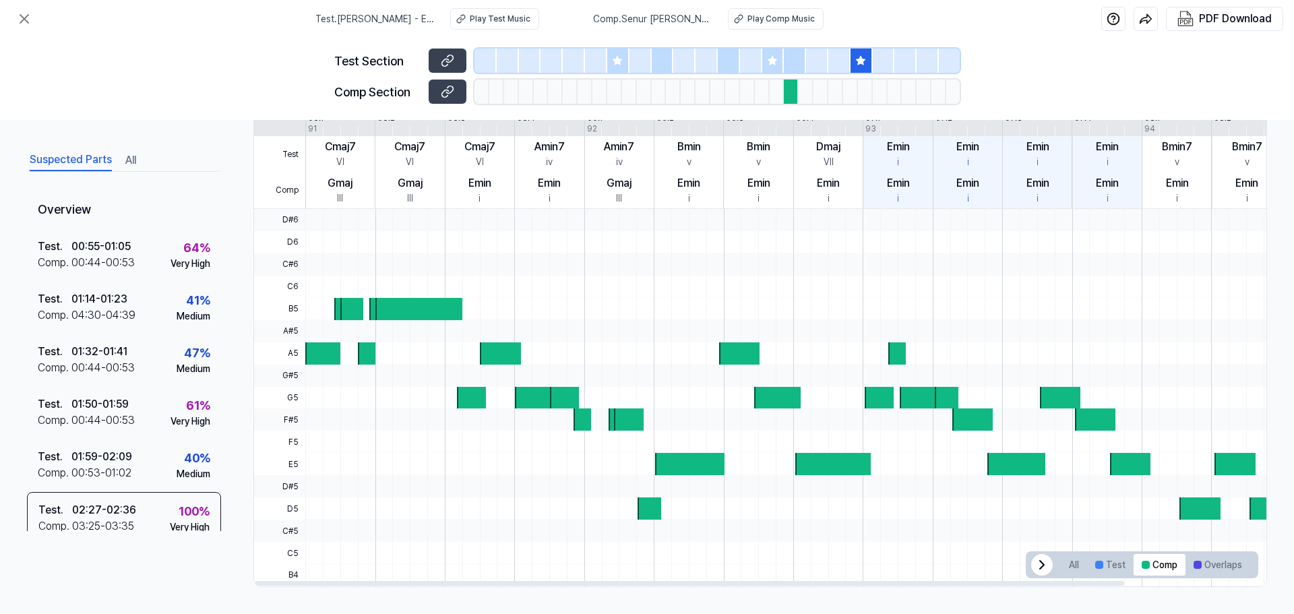
click at [802, 462] on div at bounding box center [832, 464] width 75 height 22
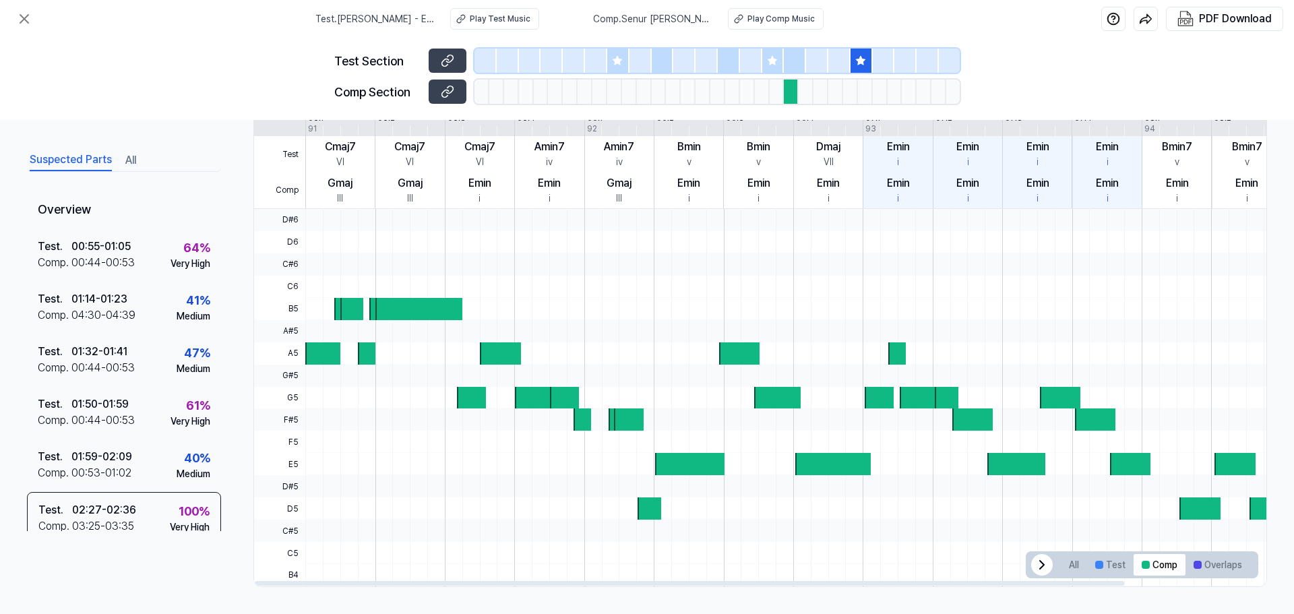
click at [802, 462] on div at bounding box center [832, 464] width 75 height 22
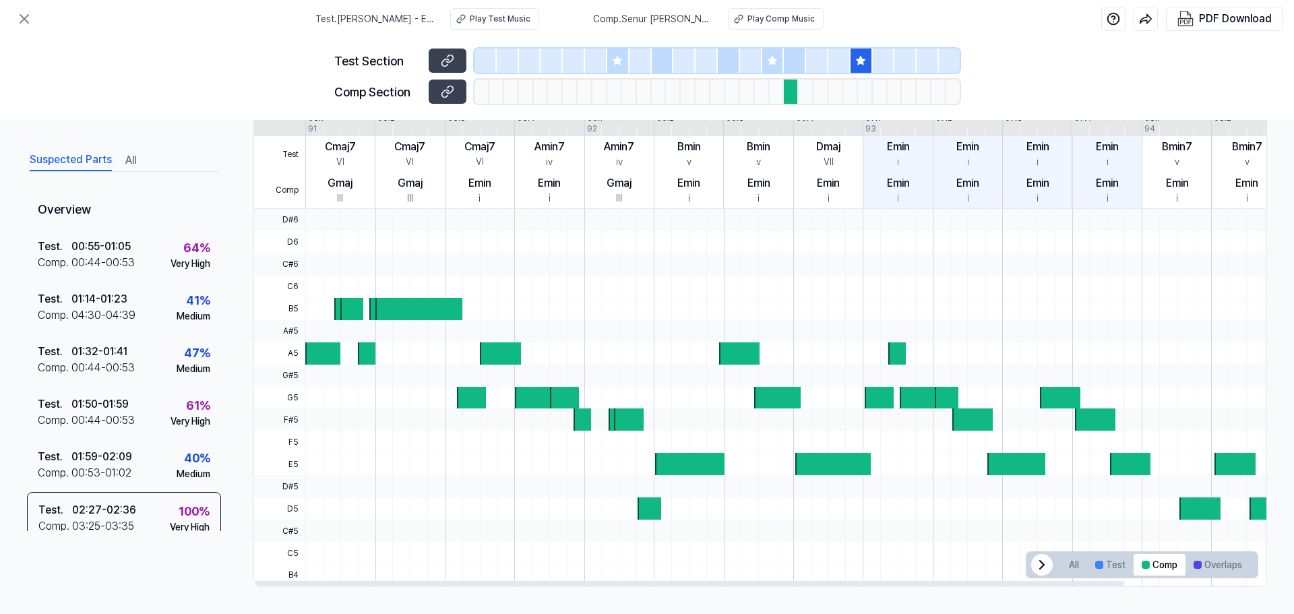
click at [802, 462] on div at bounding box center [832, 464] width 75 height 22
click at [1038, 565] on icon at bounding box center [1042, 565] width 16 height 16
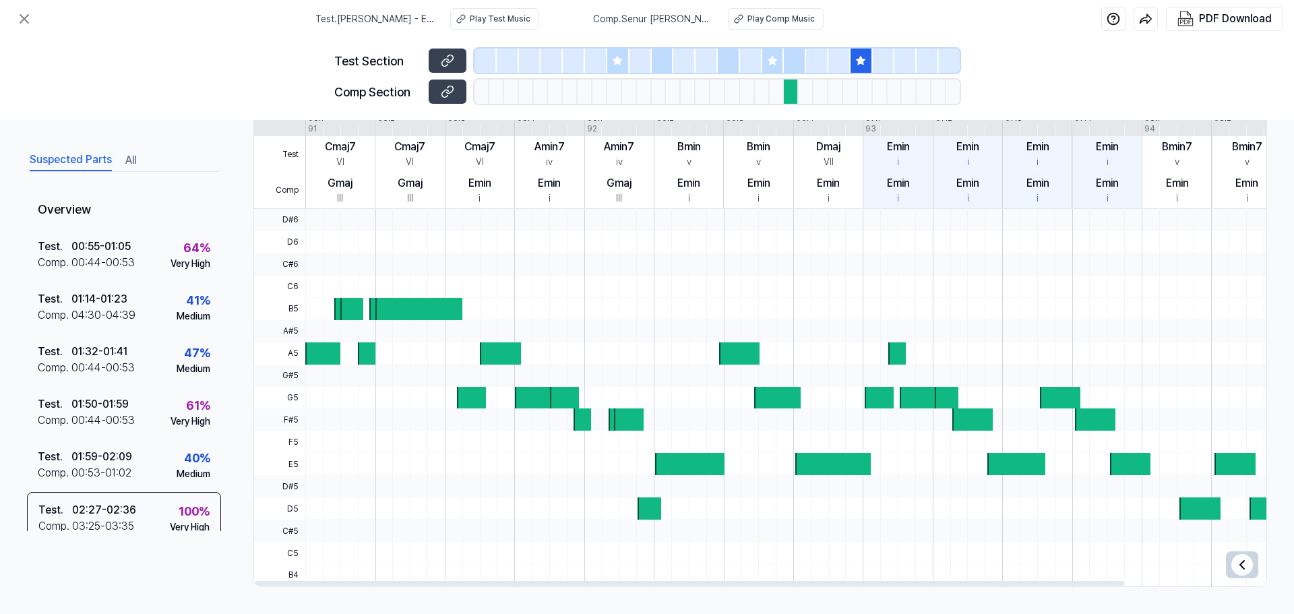
click at [1240, 564] on icon at bounding box center [1242, 565] width 4 height 8
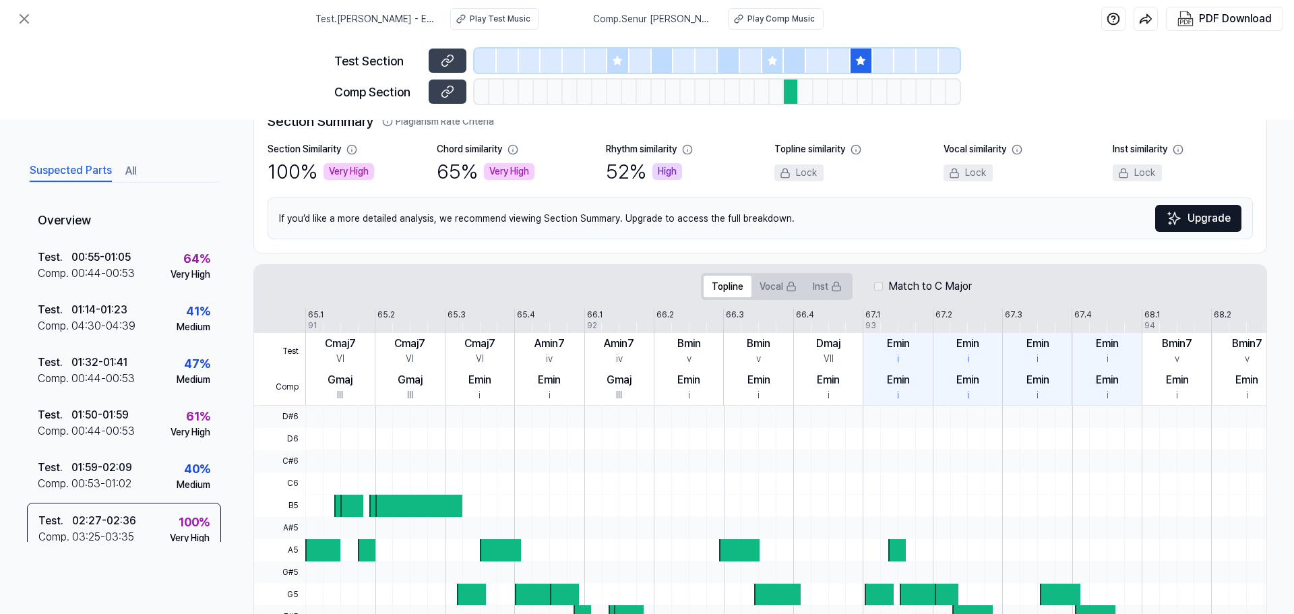
scroll to position [176, 0]
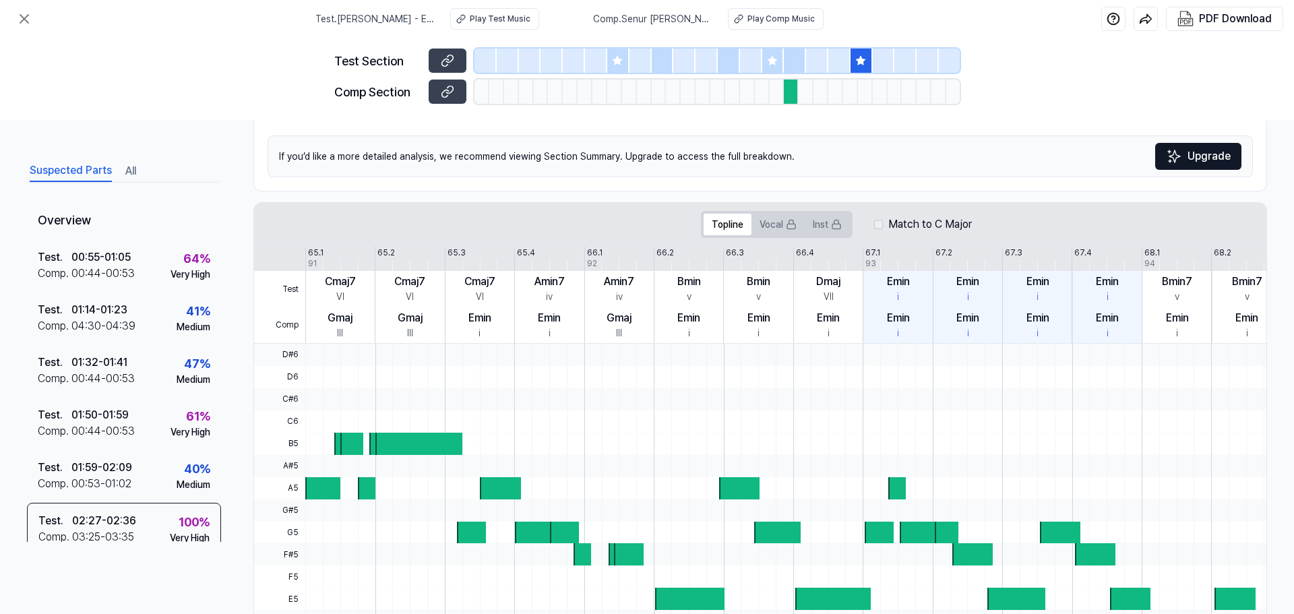
click at [418, 440] on div at bounding box center [418, 444] width 87 height 22
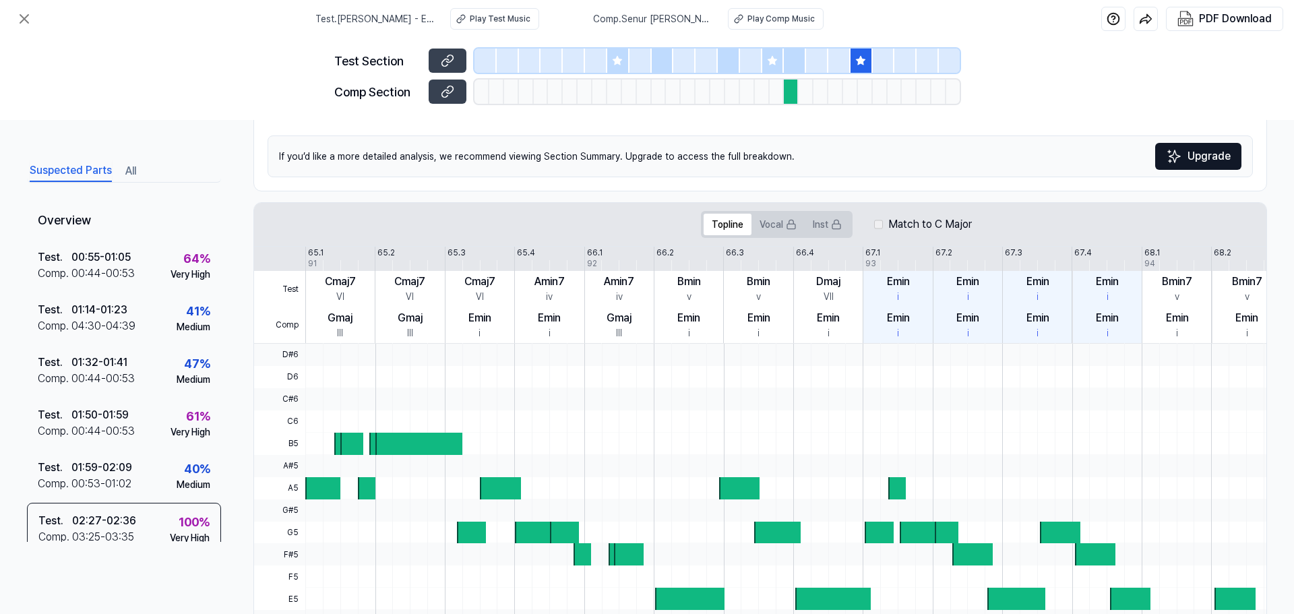
click at [418, 440] on div at bounding box center [418, 444] width 87 height 22
click at [85, 523] on div "02:27 - 02:36" at bounding box center [104, 521] width 64 height 16
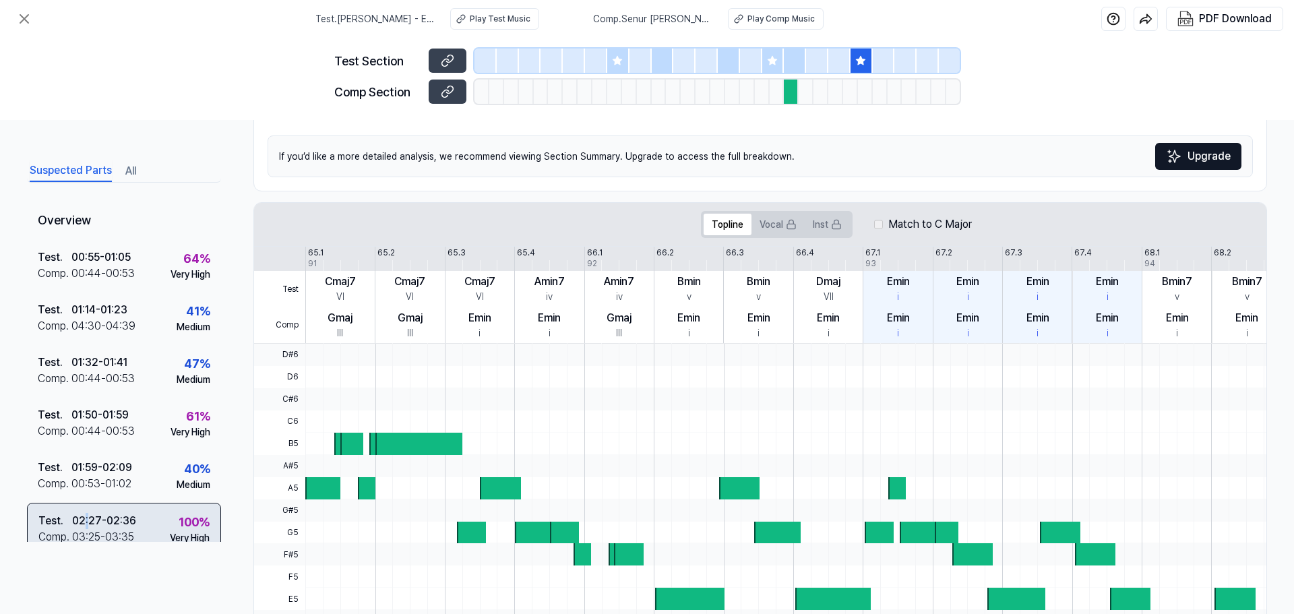
click at [85, 523] on div "02:27 - 02:36" at bounding box center [104, 521] width 64 height 16
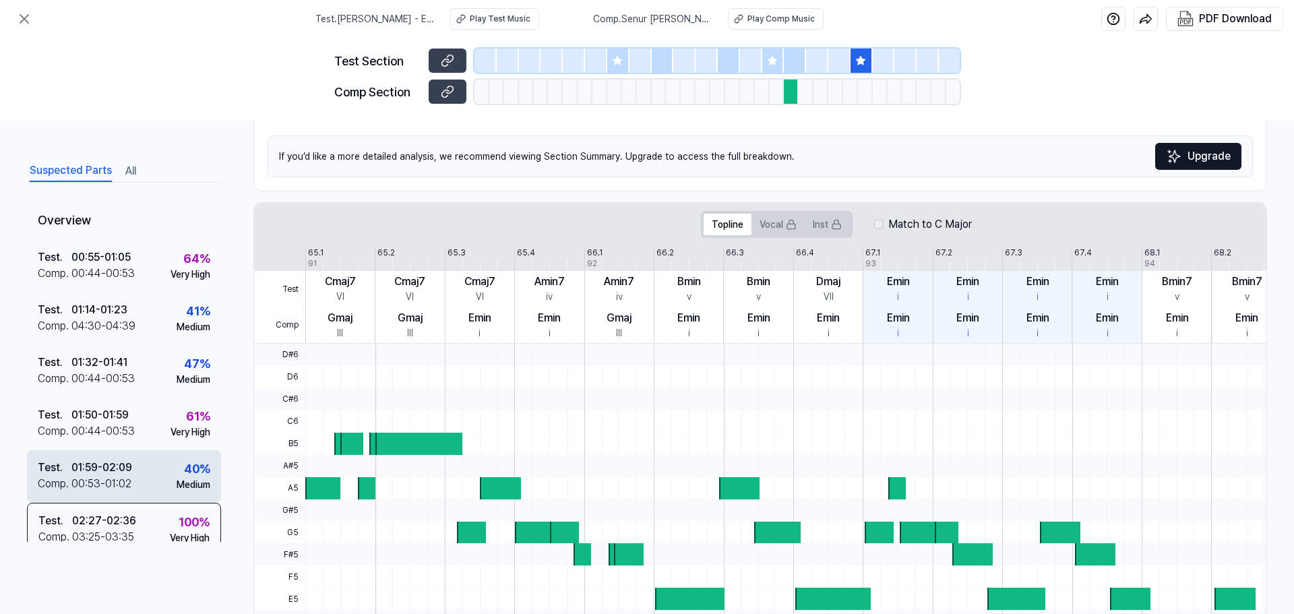
click at [104, 474] on div "01:59 - 02:09" at bounding box center [101, 467] width 61 height 16
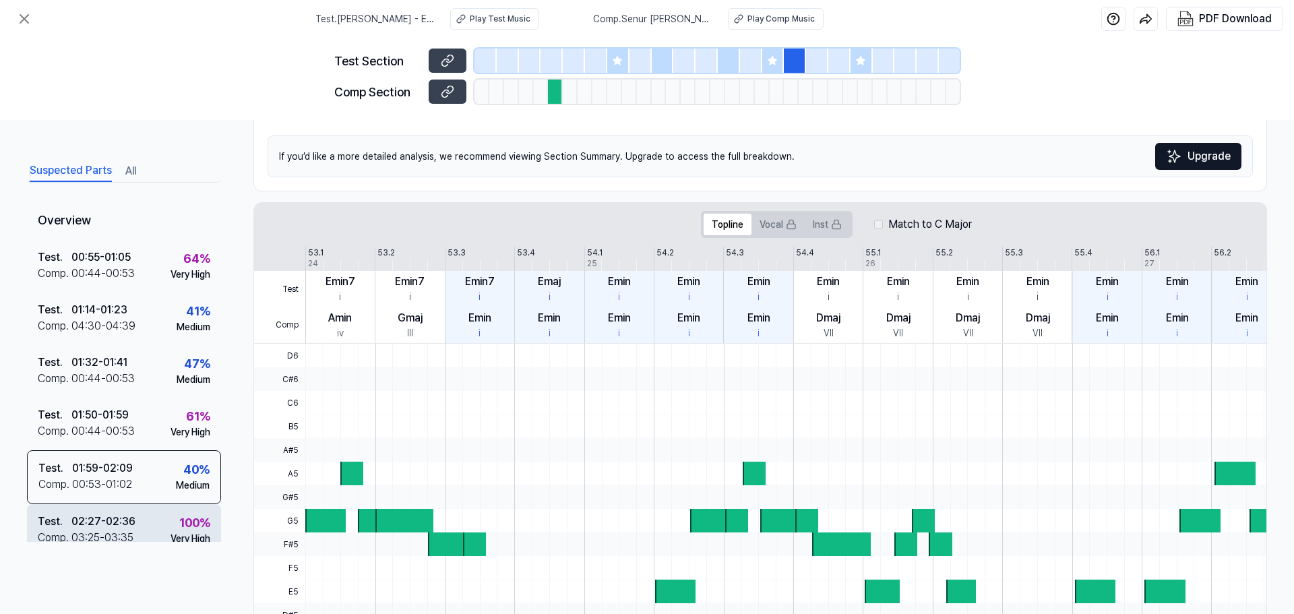
click at [86, 530] on div "03:25 - 03:35" at bounding box center [102, 538] width 62 height 16
